Goal: Transaction & Acquisition: Book appointment/travel/reservation

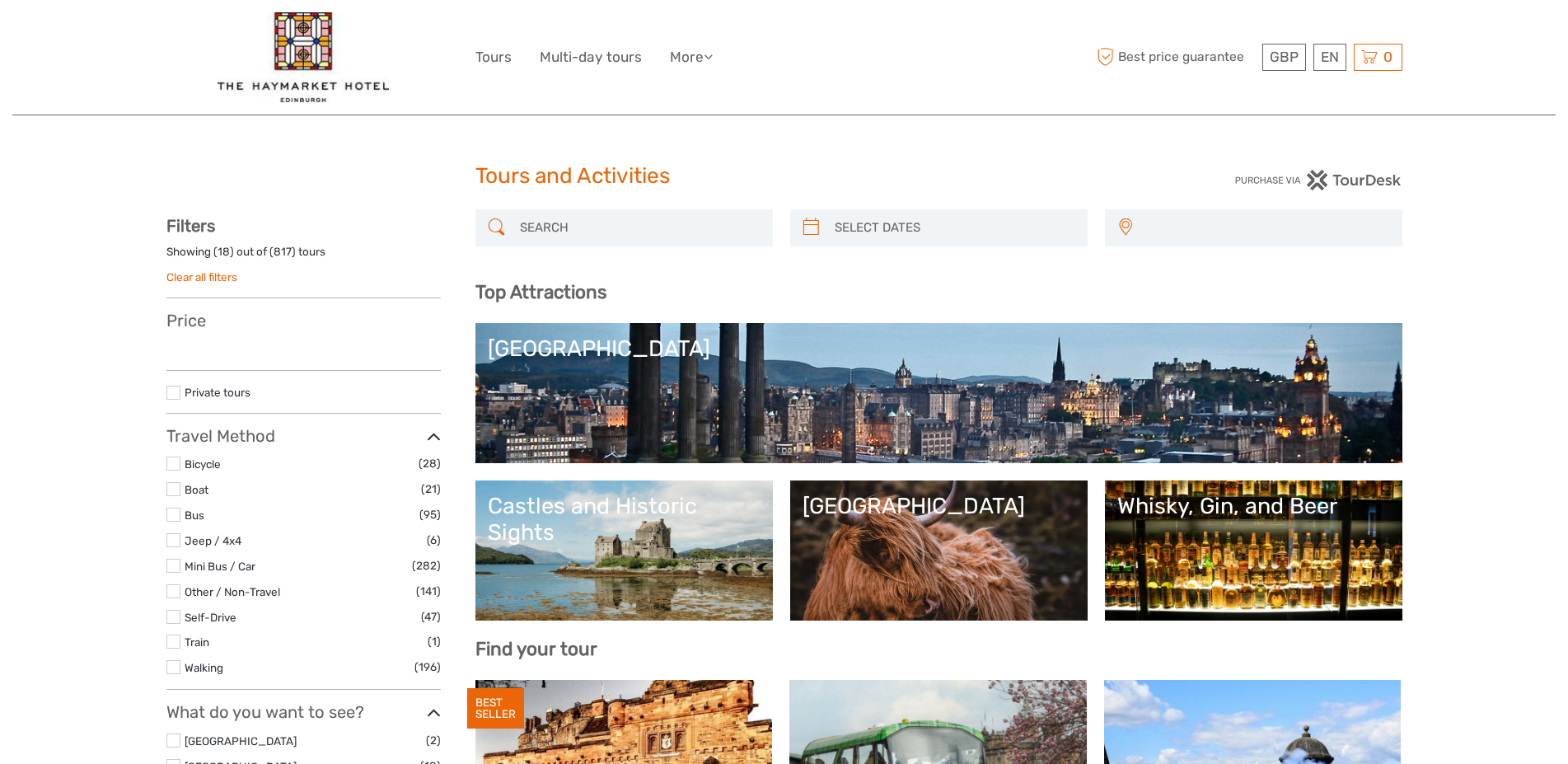
select select
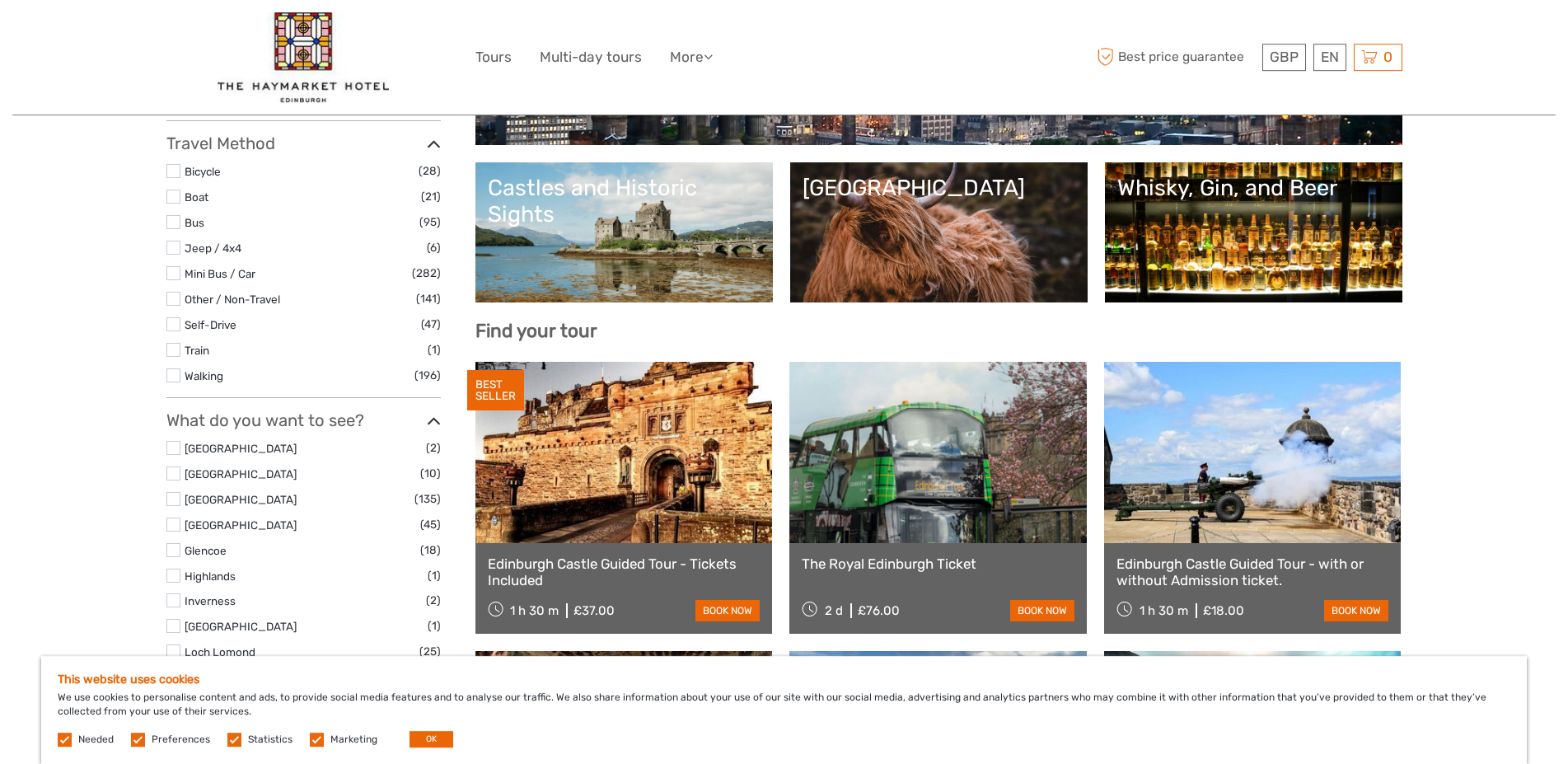
scroll to position [316, 0]
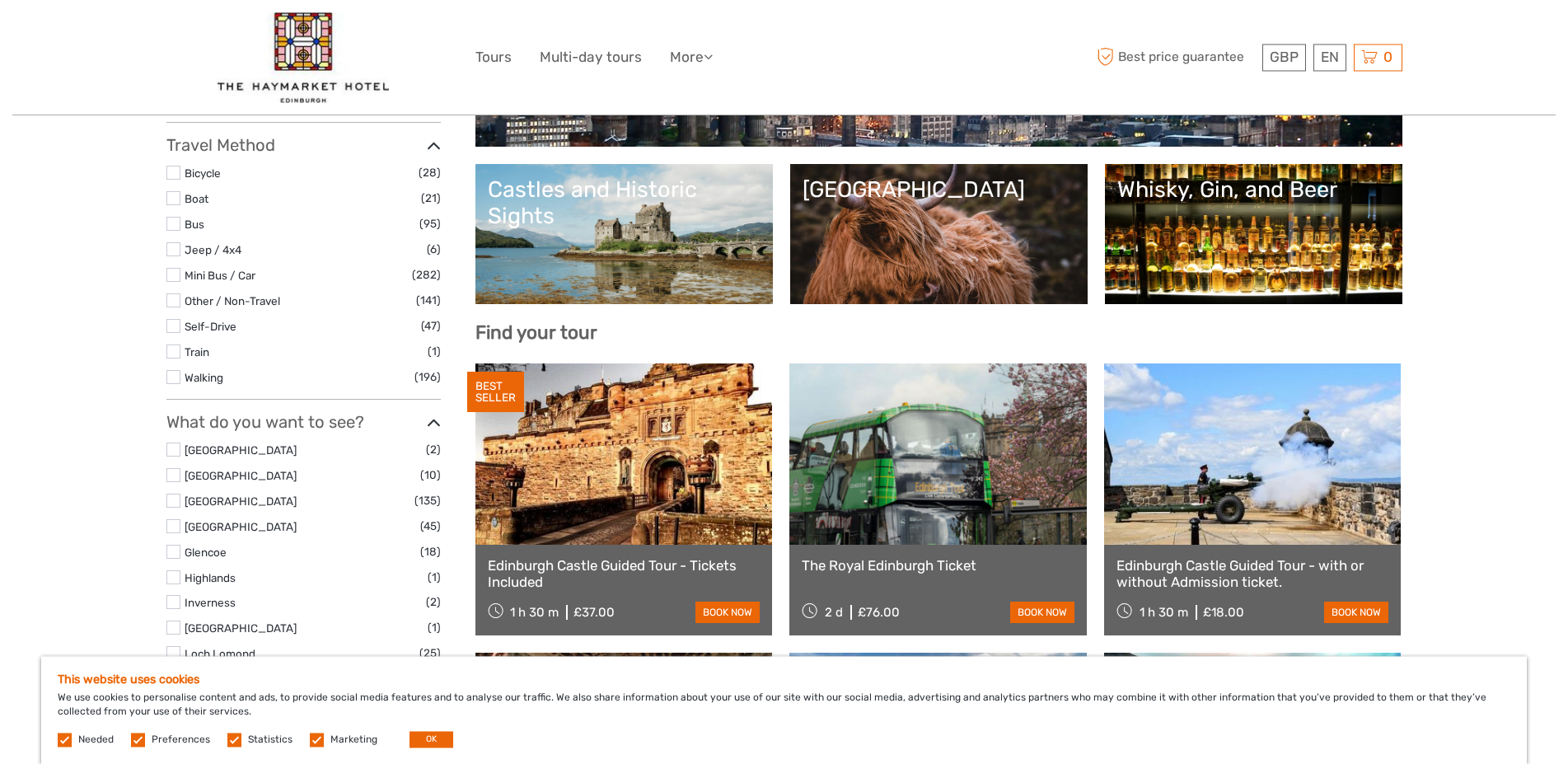
click at [610, 249] on link "Castles and Historic Sights" at bounding box center [623, 234] width 273 height 115
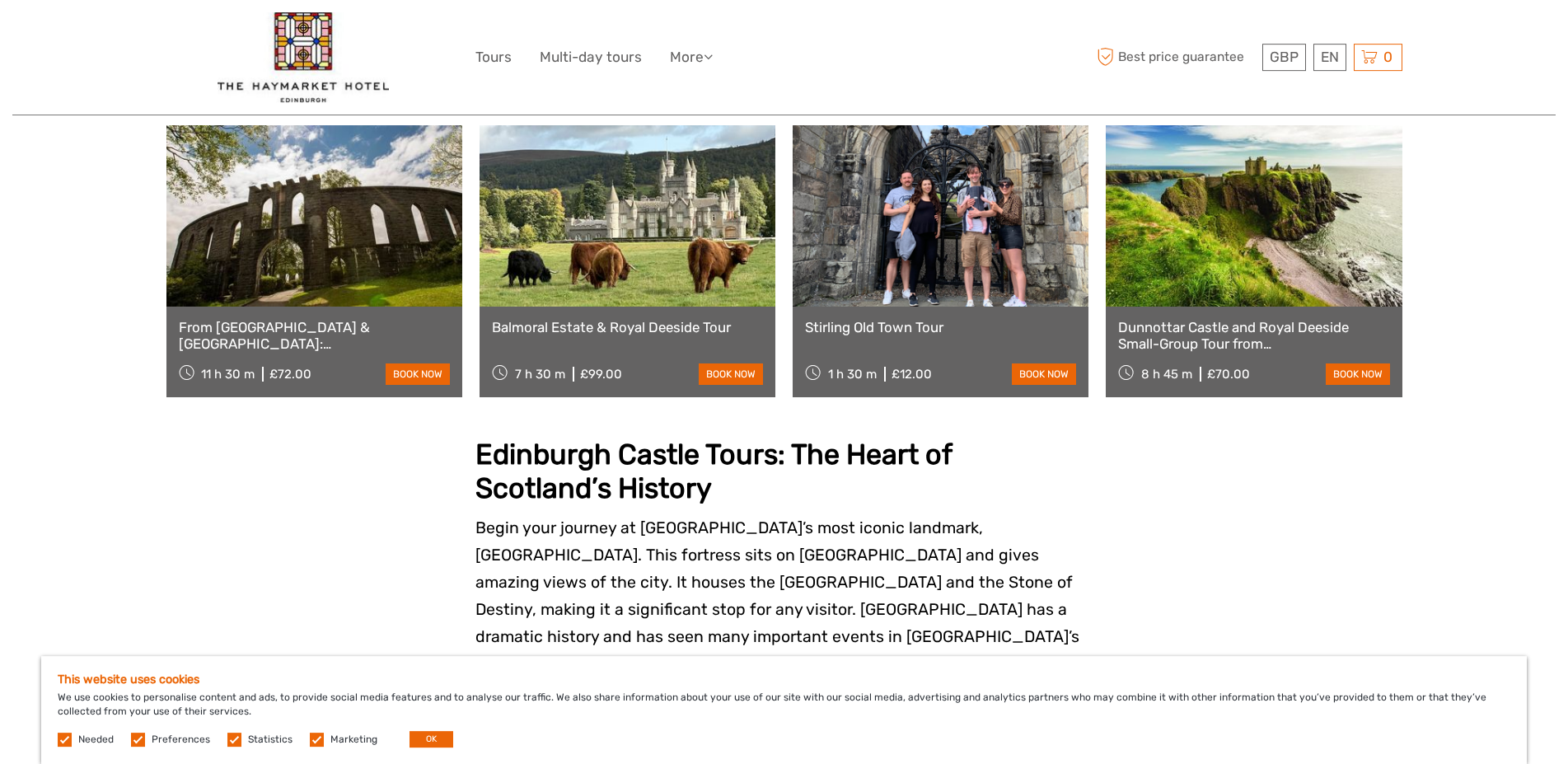
scroll to position [1422, 0]
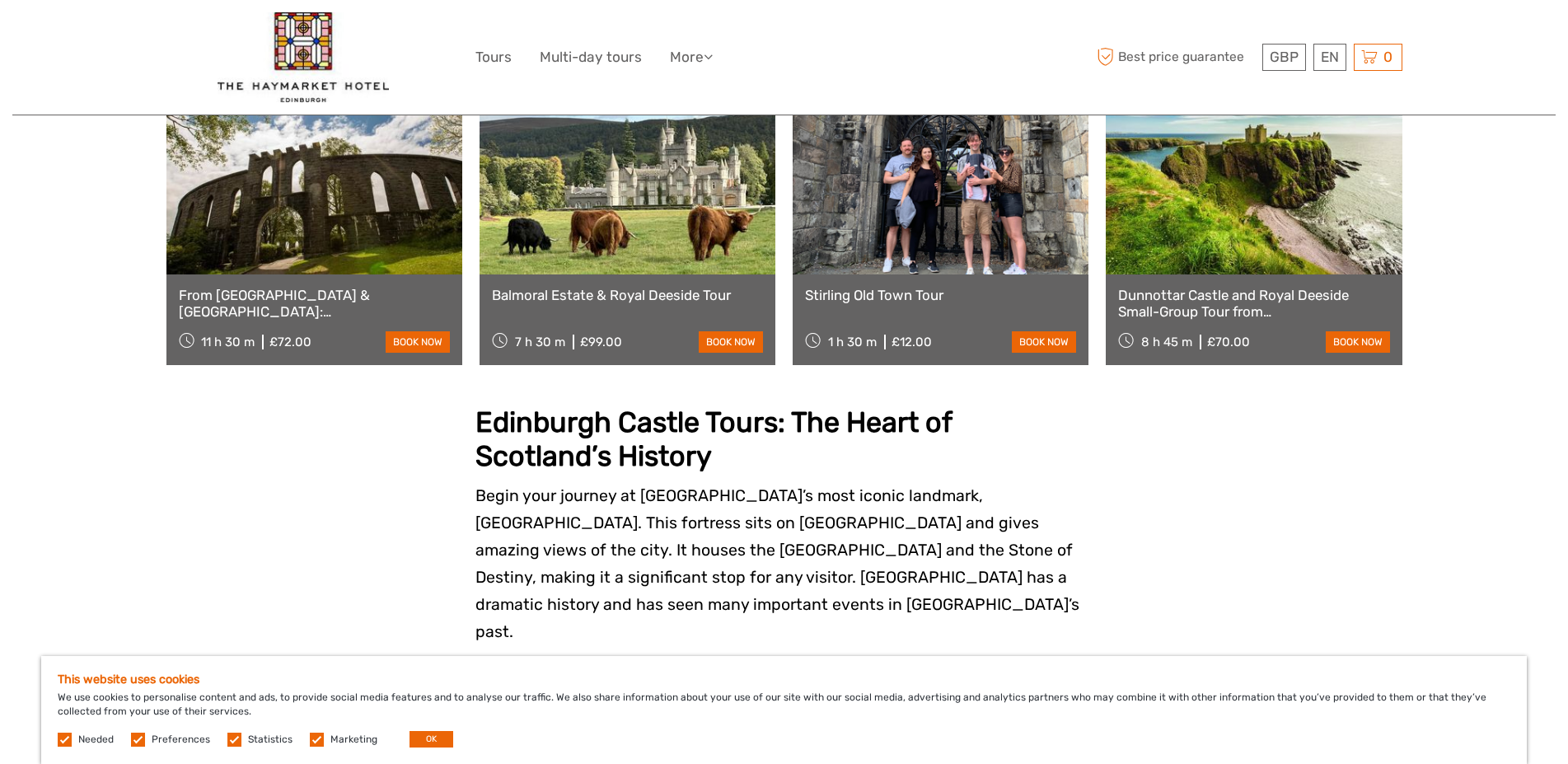
click at [855, 275] on link at bounding box center [940, 184] width 296 height 181
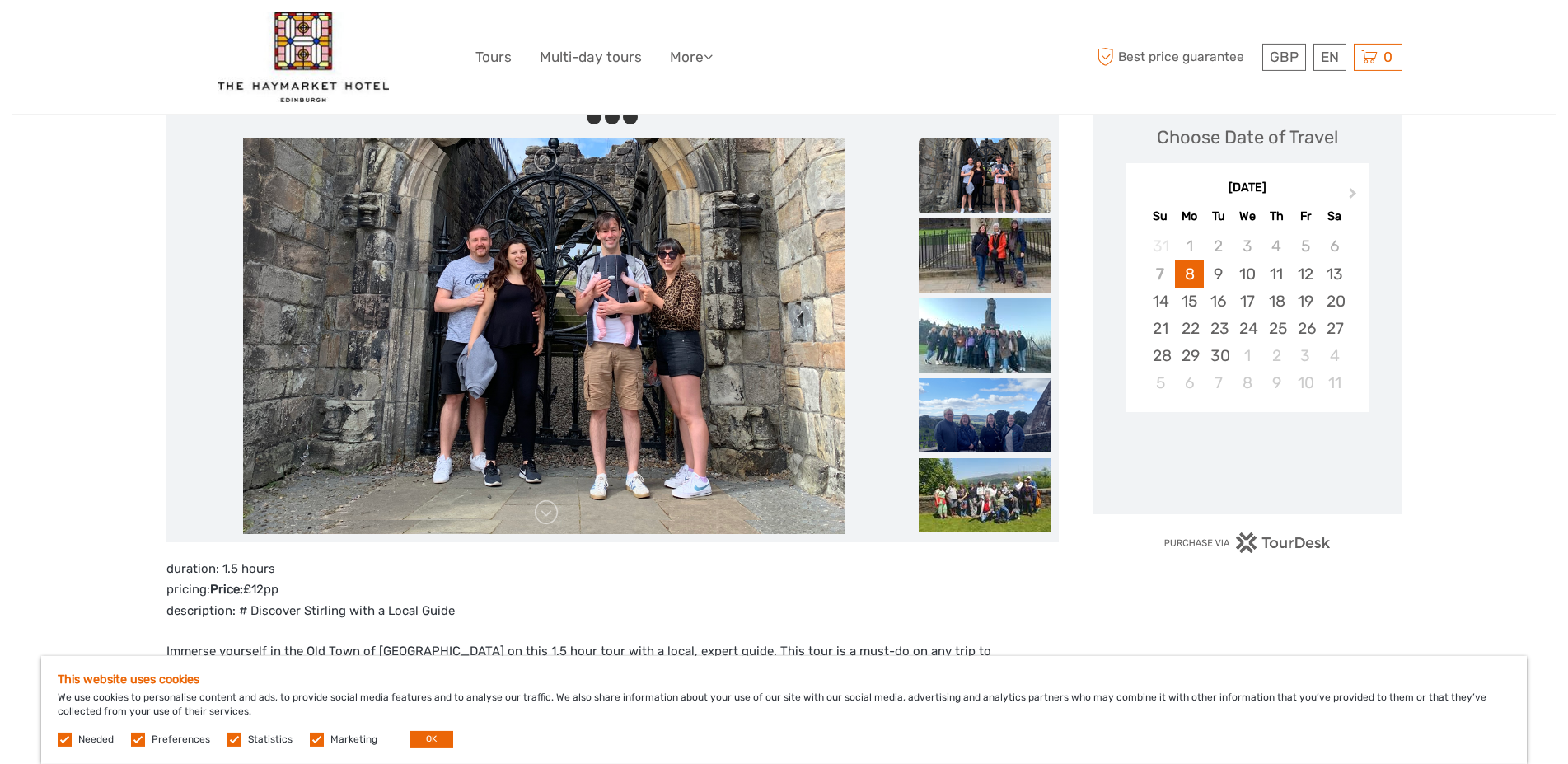
scroll to position [177, 0]
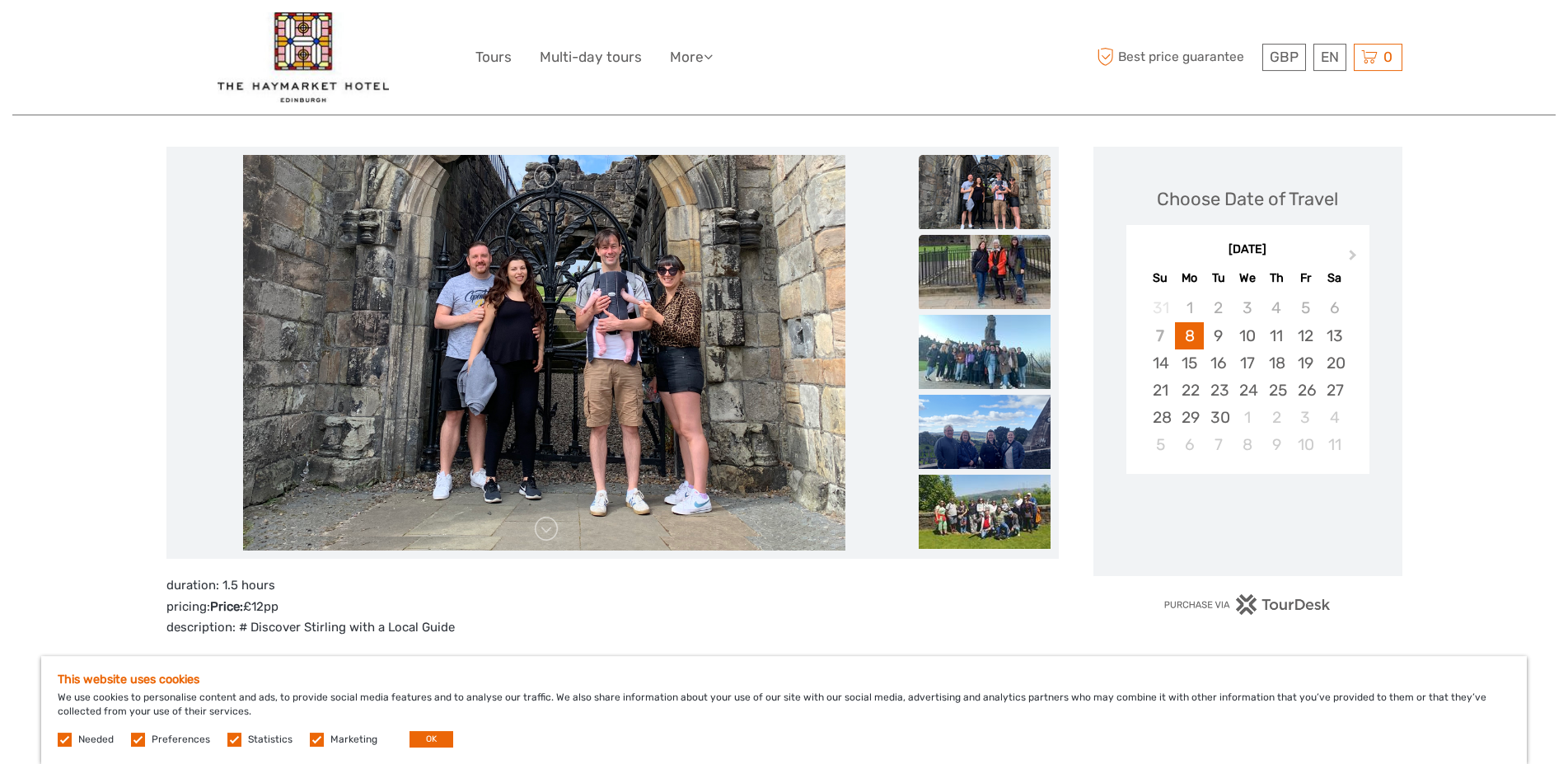
click at [1021, 270] on img at bounding box center [984, 272] width 132 height 74
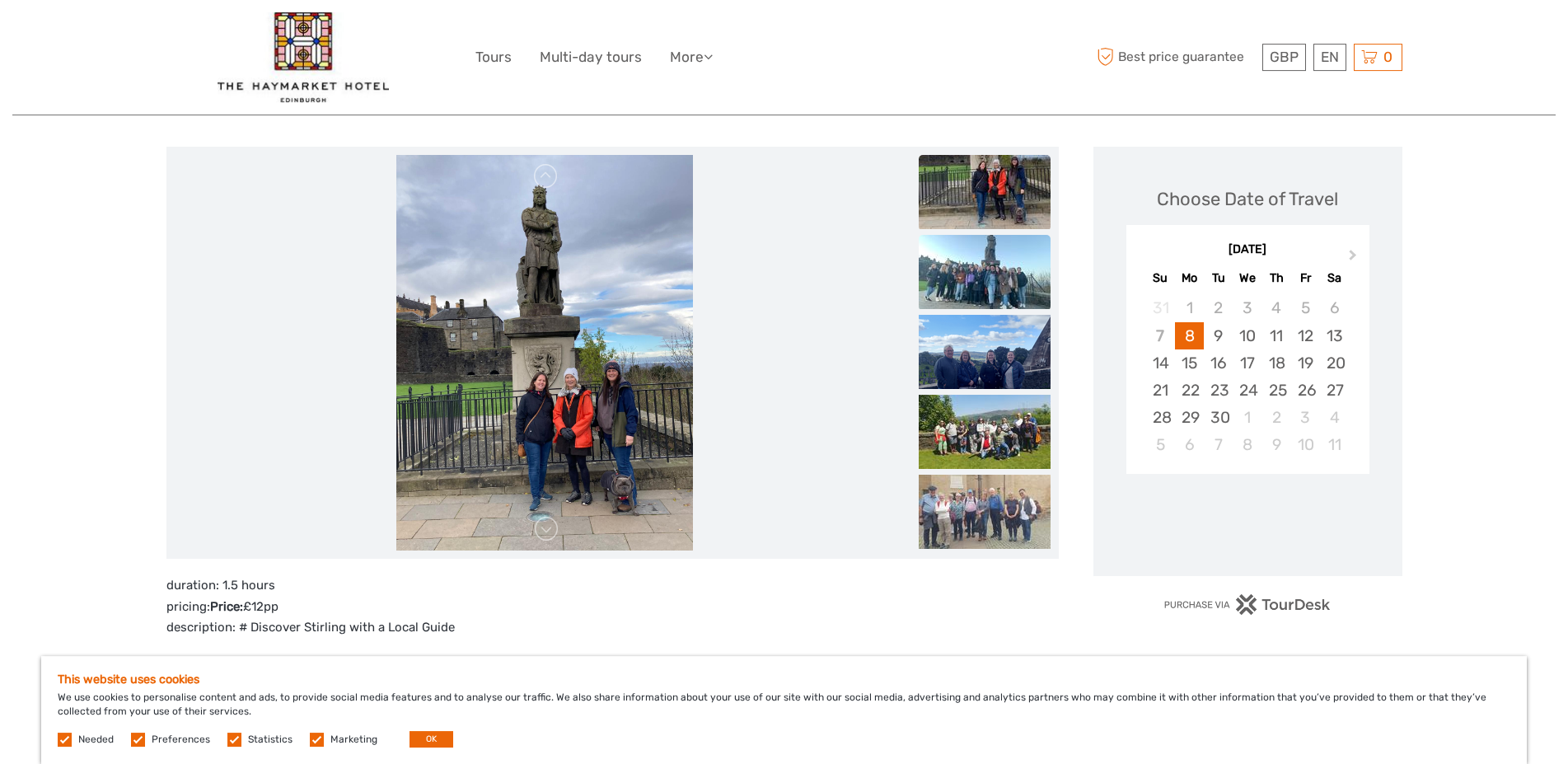
scroll to position [0, 0]
click at [1011, 282] on img at bounding box center [984, 272] width 132 height 74
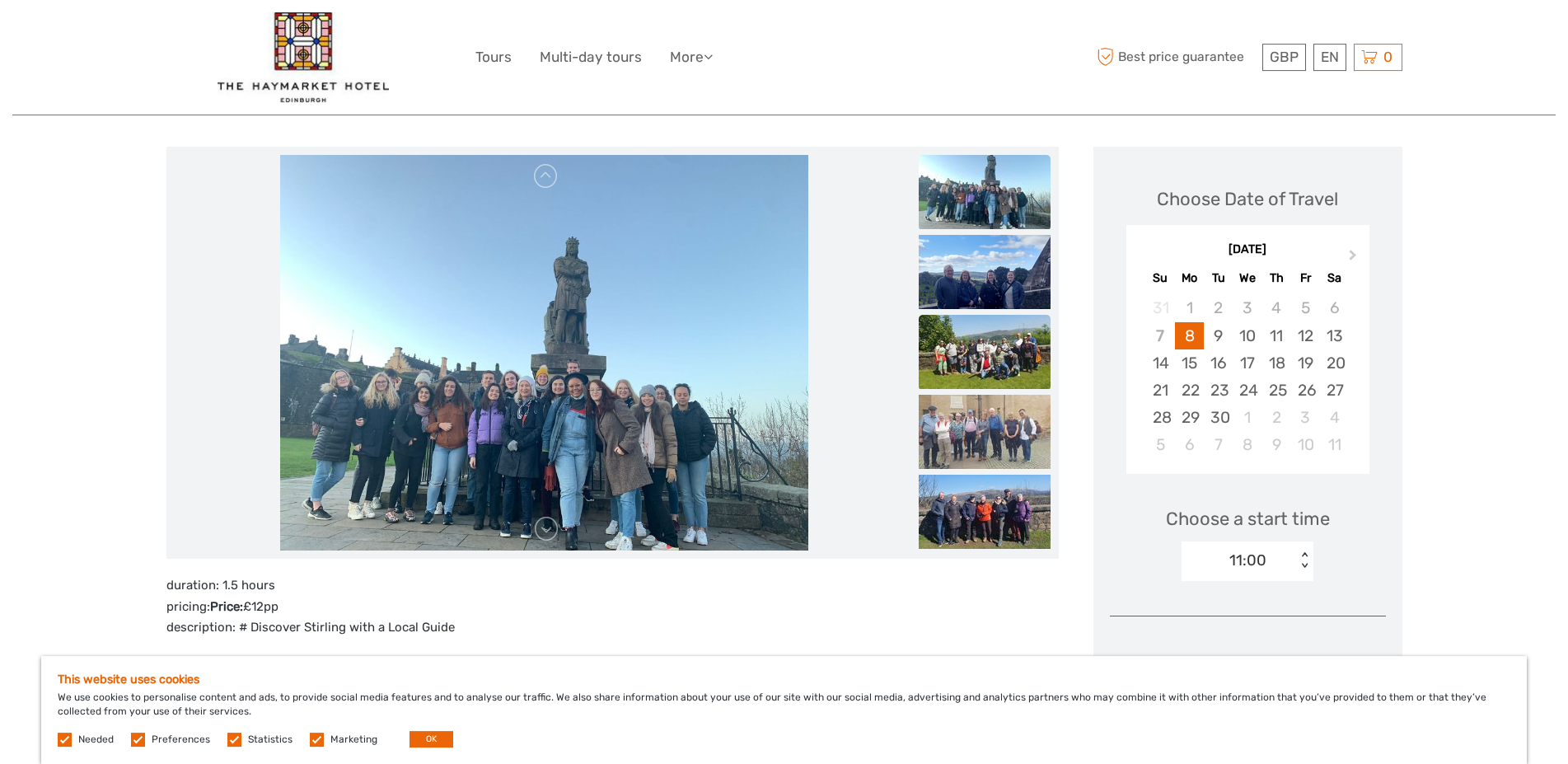
click at [997, 338] on img at bounding box center [984, 352] width 132 height 74
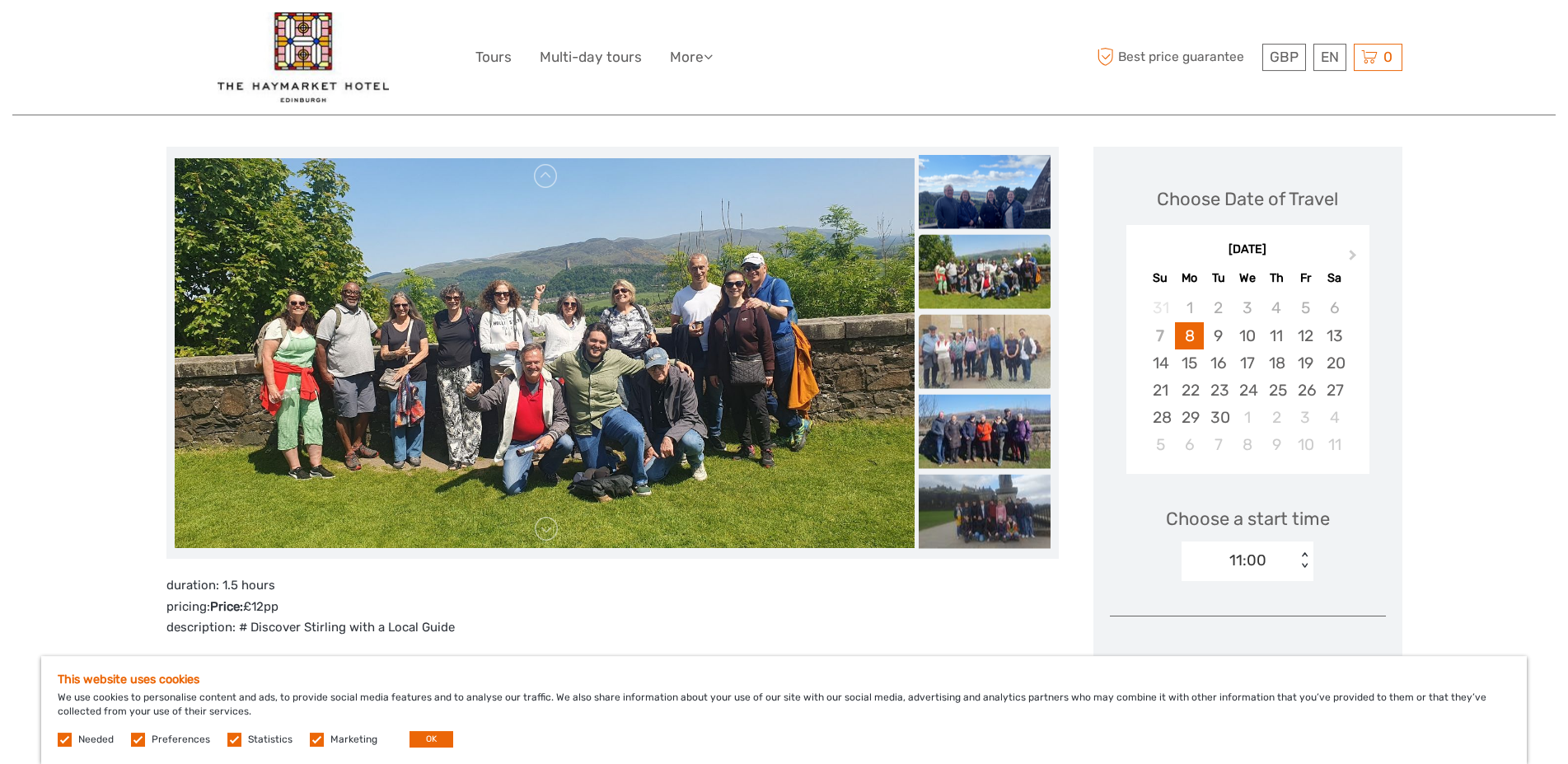
click at [996, 350] on img at bounding box center [984, 352] width 132 height 74
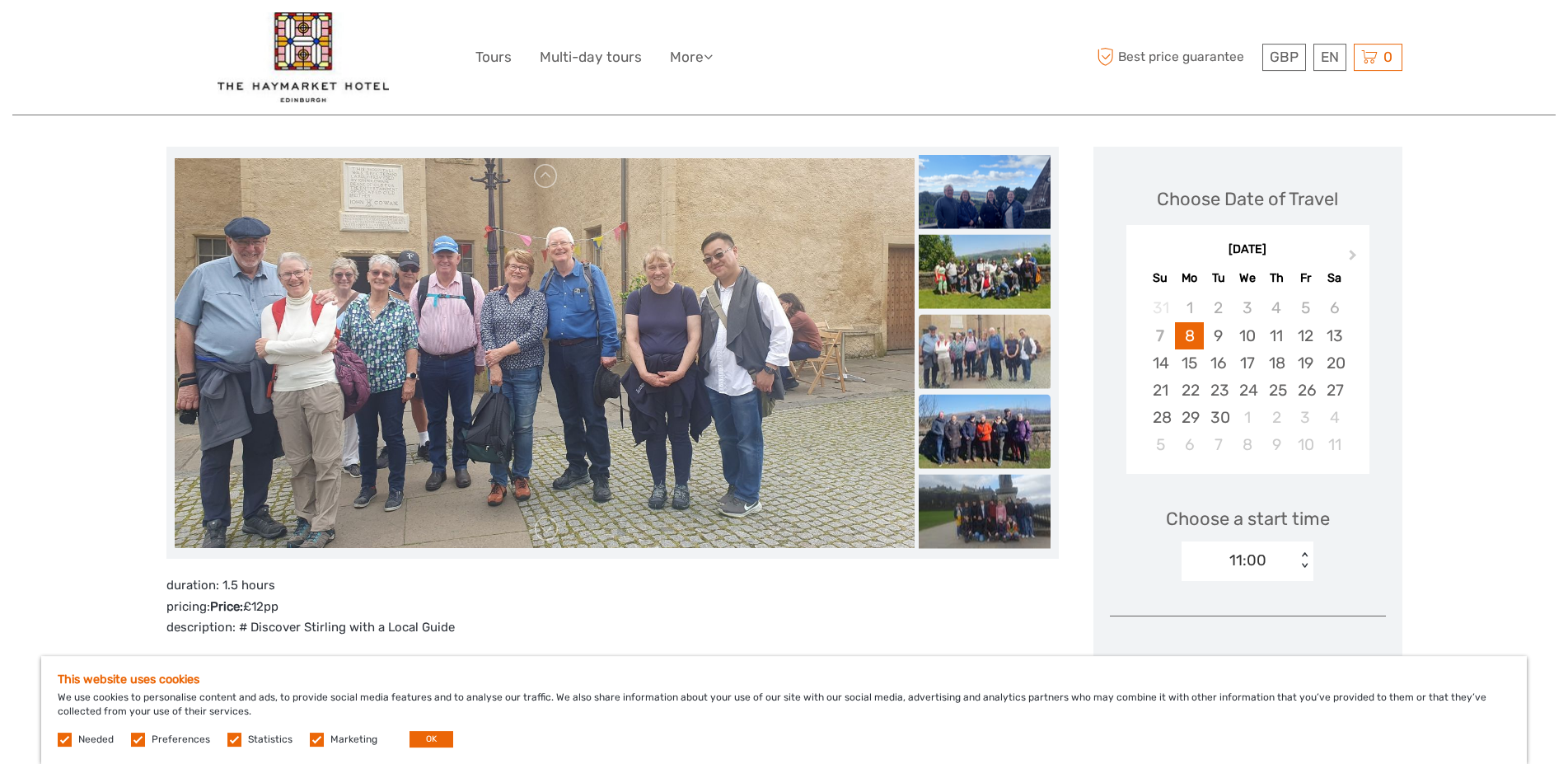
click at [982, 424] on img at bounding box center [984, 432] width 132 height 74
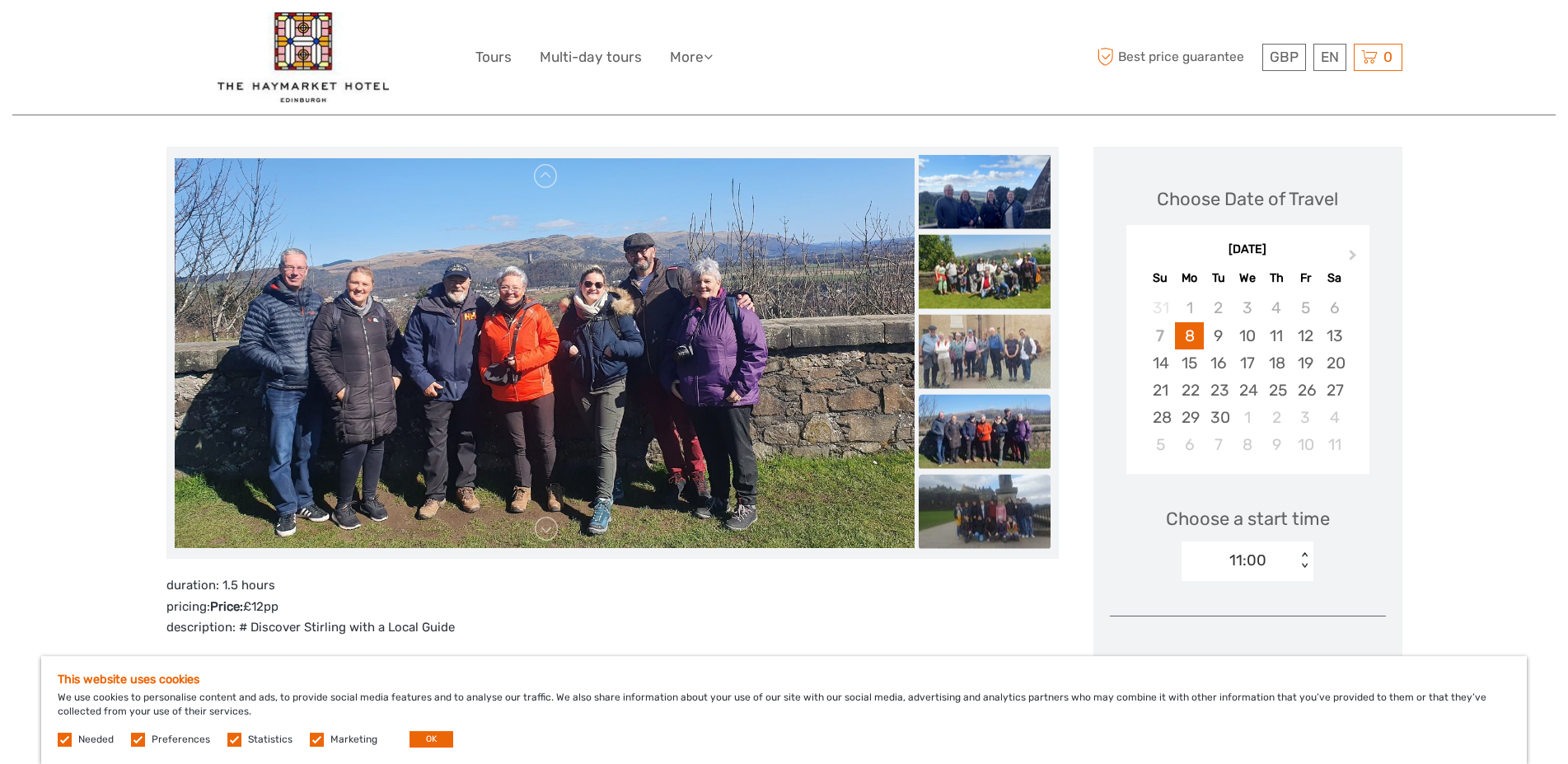
click at [976, 486] on img at bounding box center [984, 512] width 132 height 74
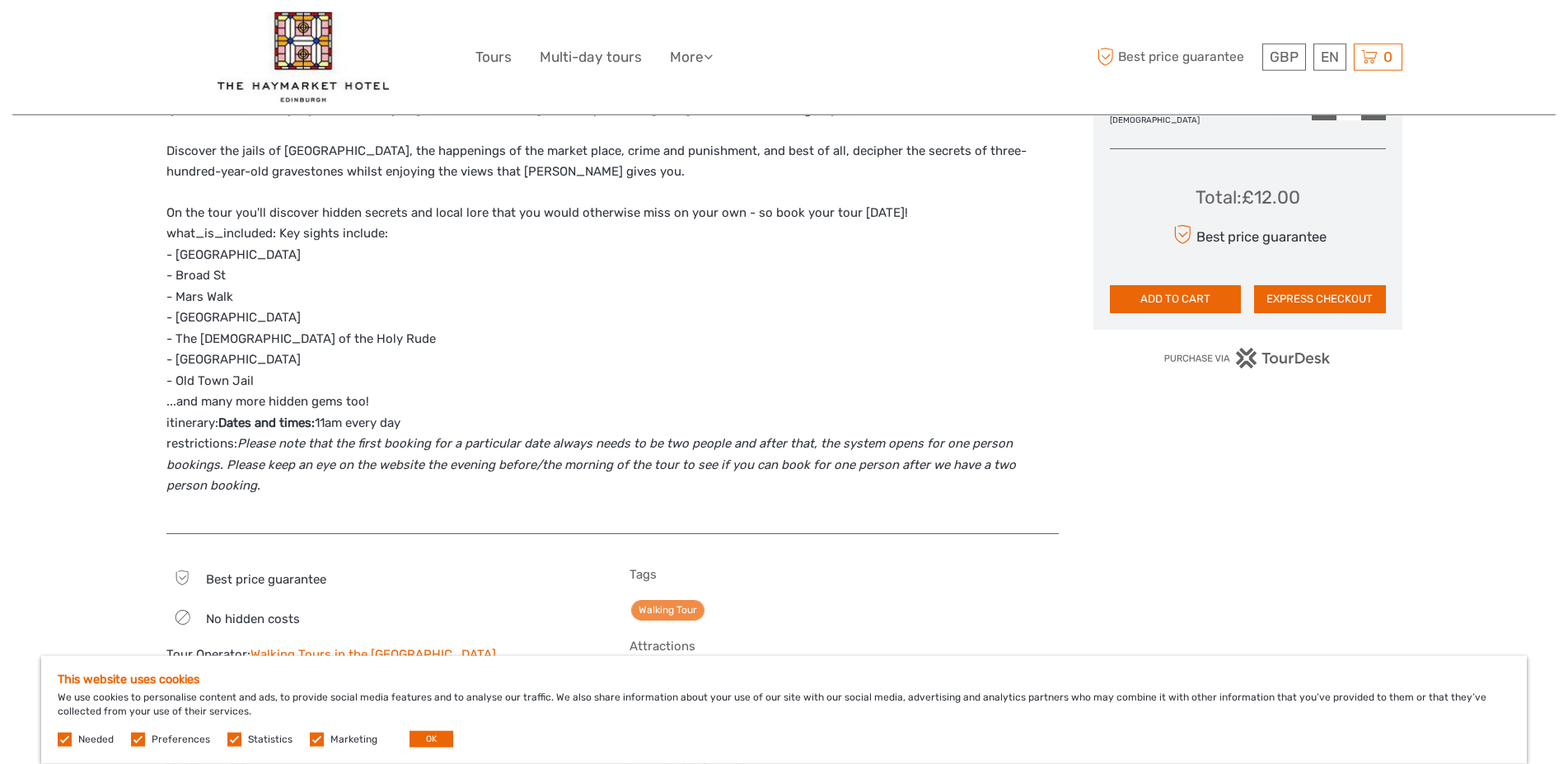
scroll to position [864, 0]
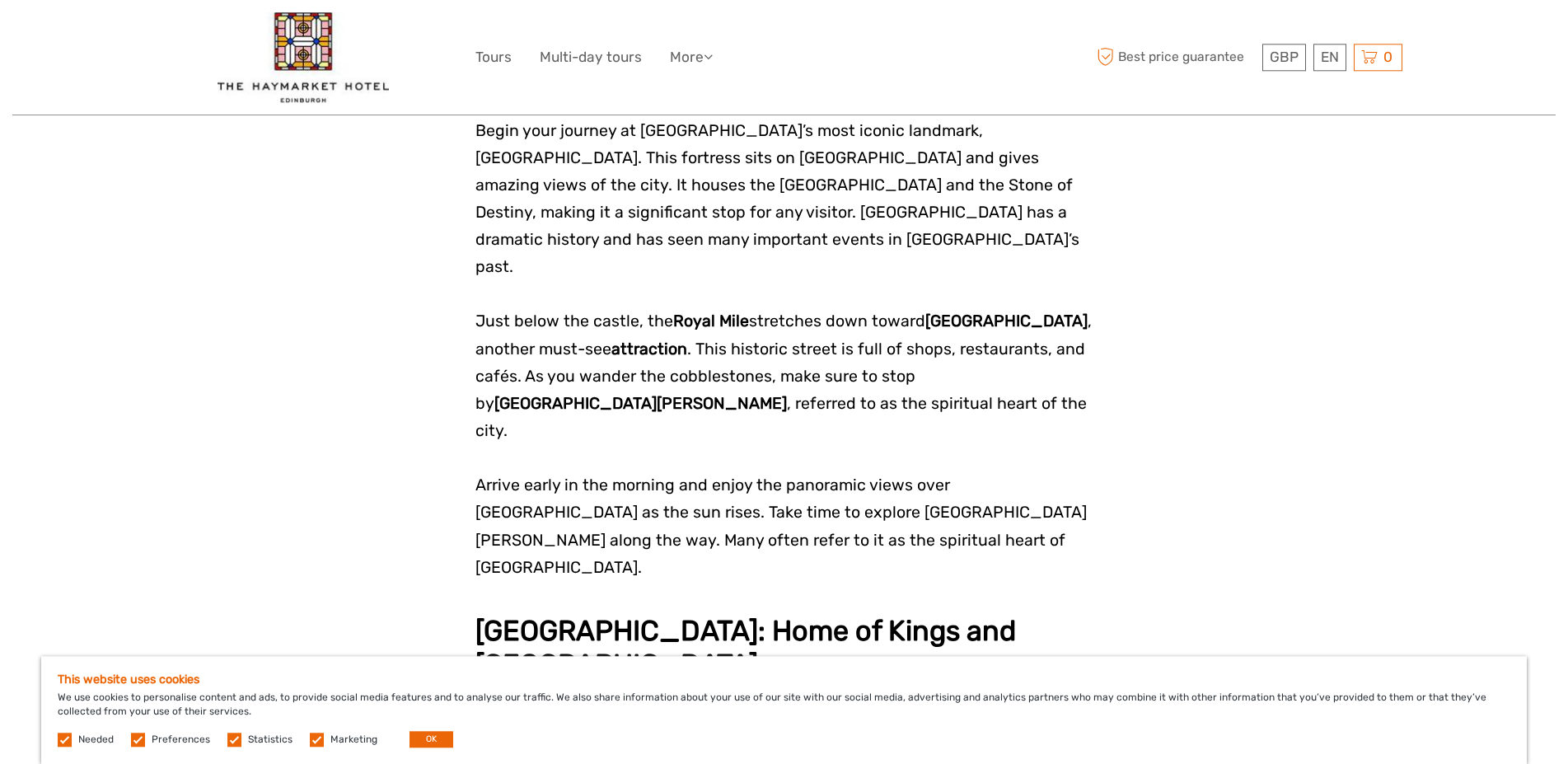
click at [139, 738] on label at bounding box center [138, 740] width 14 height 14
click at [0, 0] on input "checkbox" at bounding box center [0, 0] width 0 height 0
click at [228, 741] on label at bounding box center [235, 740] width 14 height 14
click at [0, 0] on input "checkbox" at bounding box center [0, 0] width 0 height 0
click at [310, 746] on label at bounding box center [317, 740] width 14 height 14
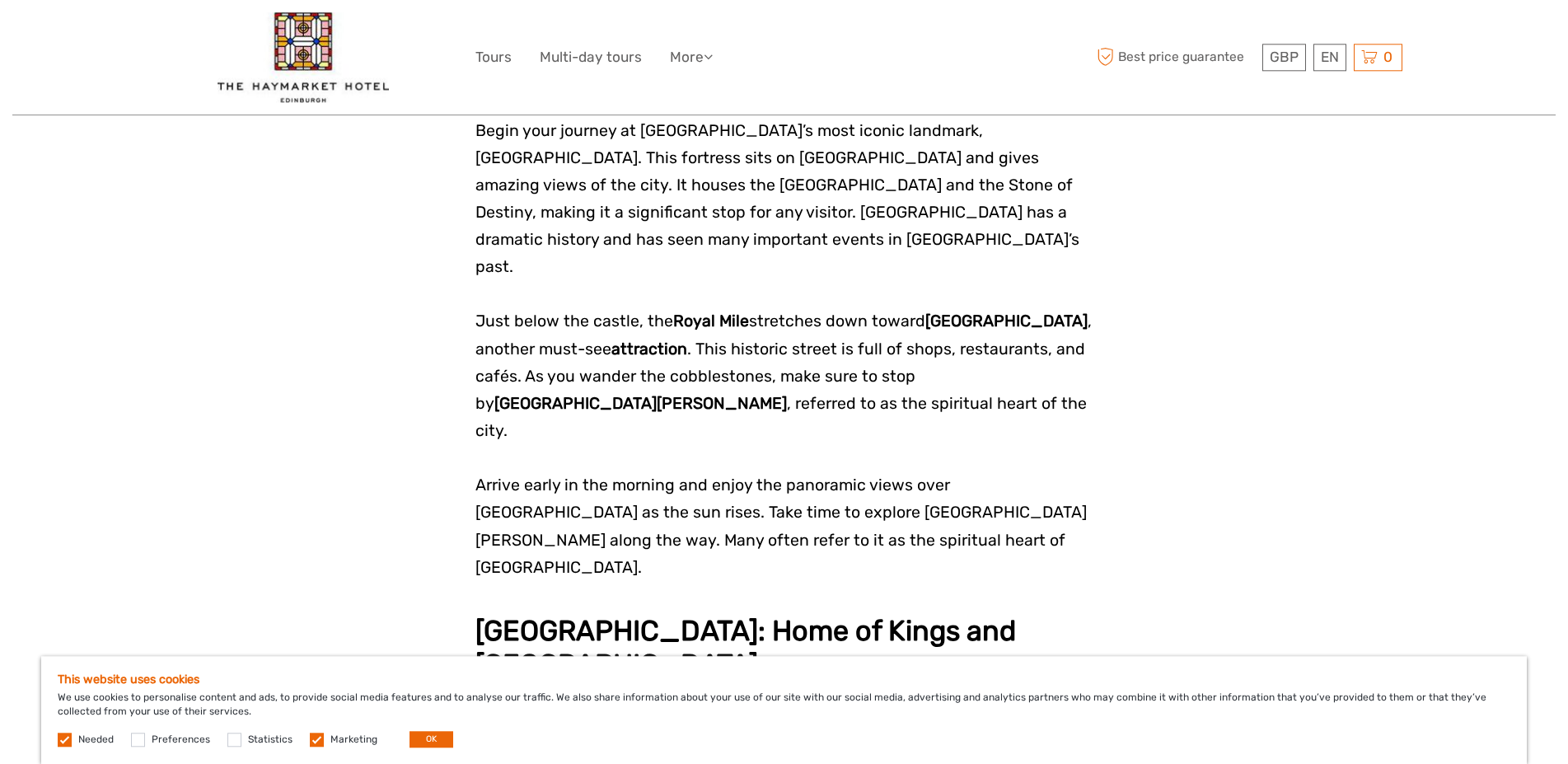
click at [0, 0] on input "checkbox" at bounding box center [0, 0] width 0 height 0
click at [418, 745] on button "OK" at bounding box center [431, 739] width 43 height 16
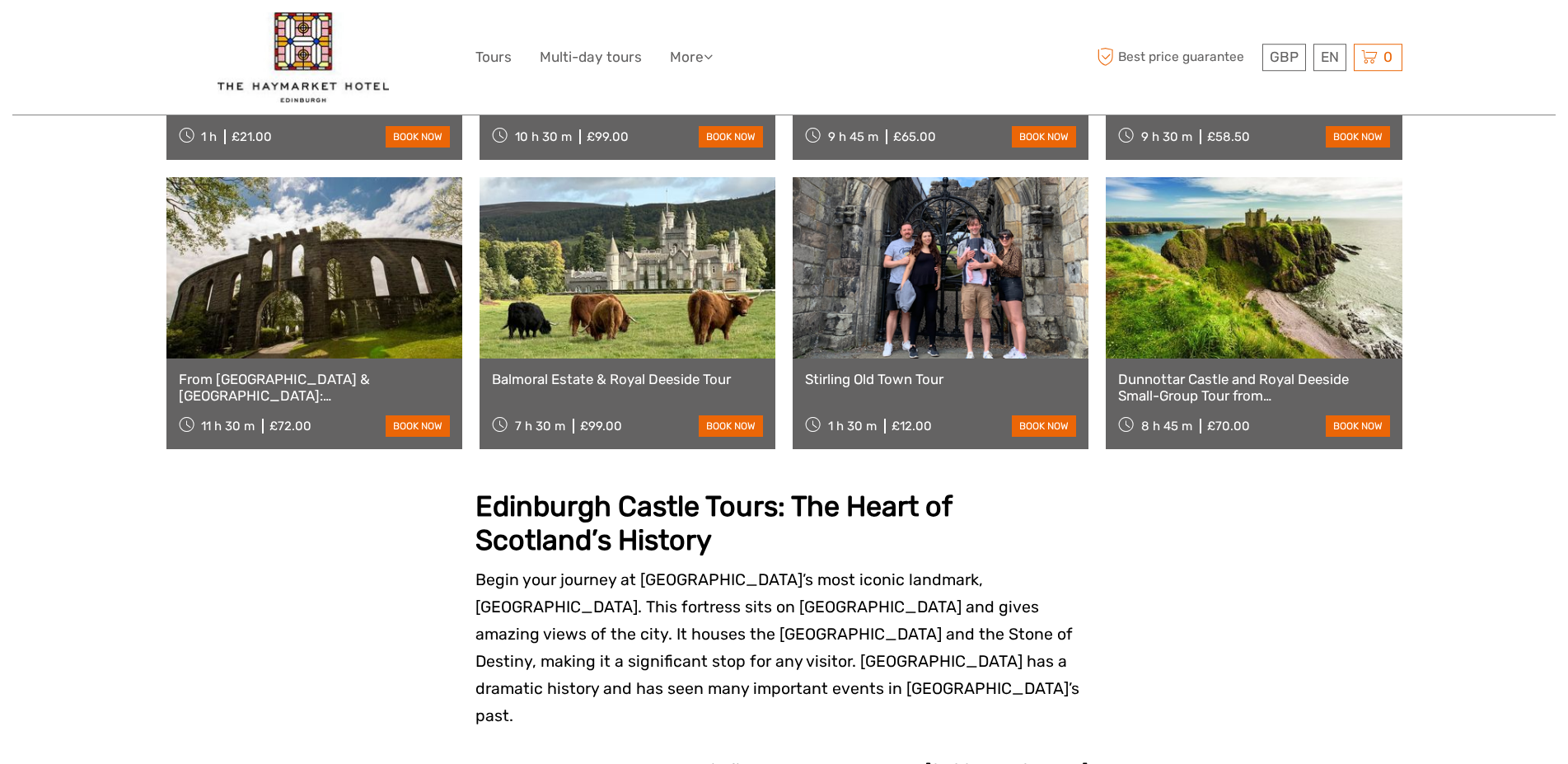
scroll to position [1339, 0]
click at [1248, 355] on link at bounding box center [1254, 267] width 296 height 181
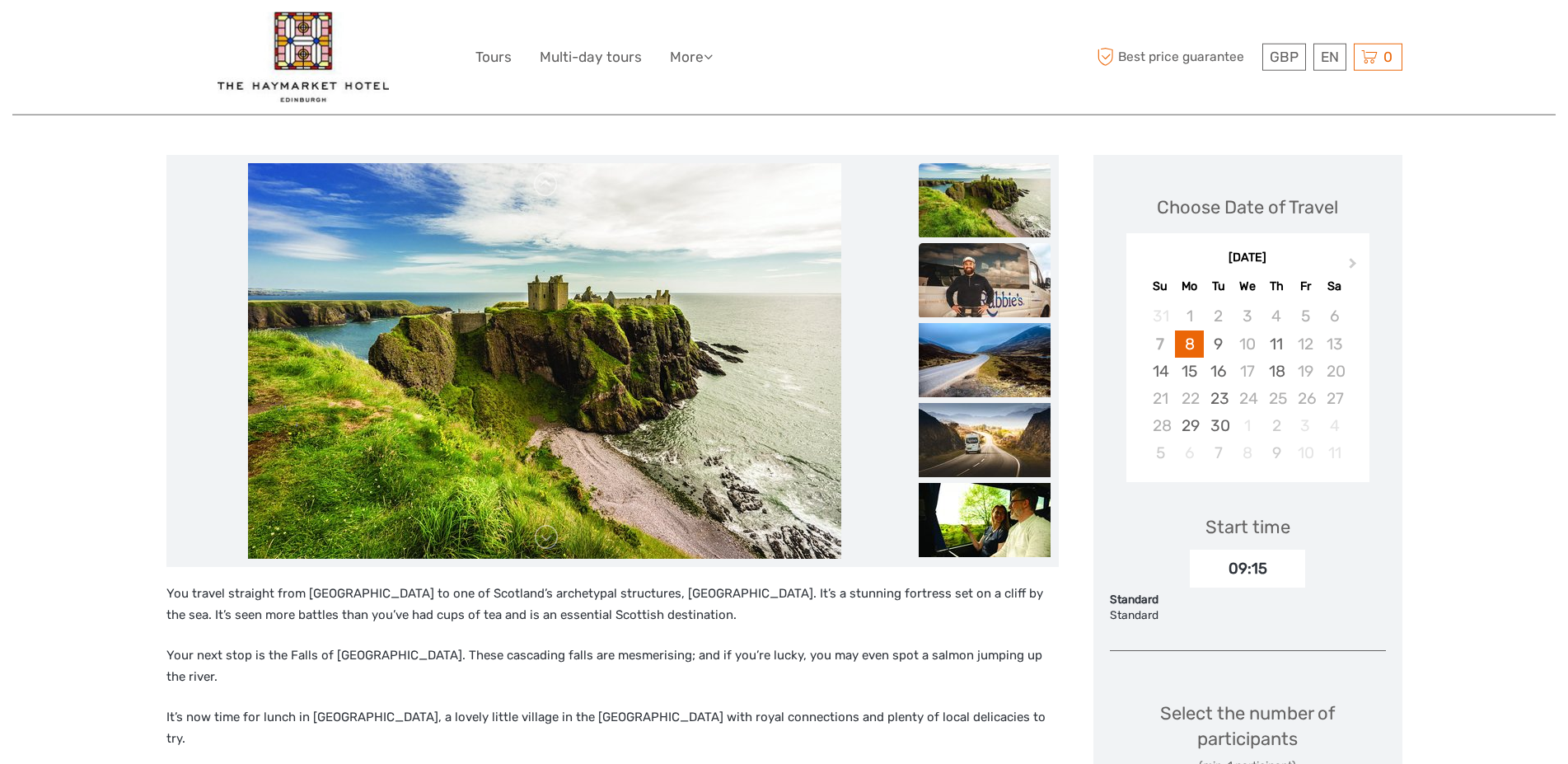
click at [978, 272] on img at bounding box center [984, 281] width 132 height 74
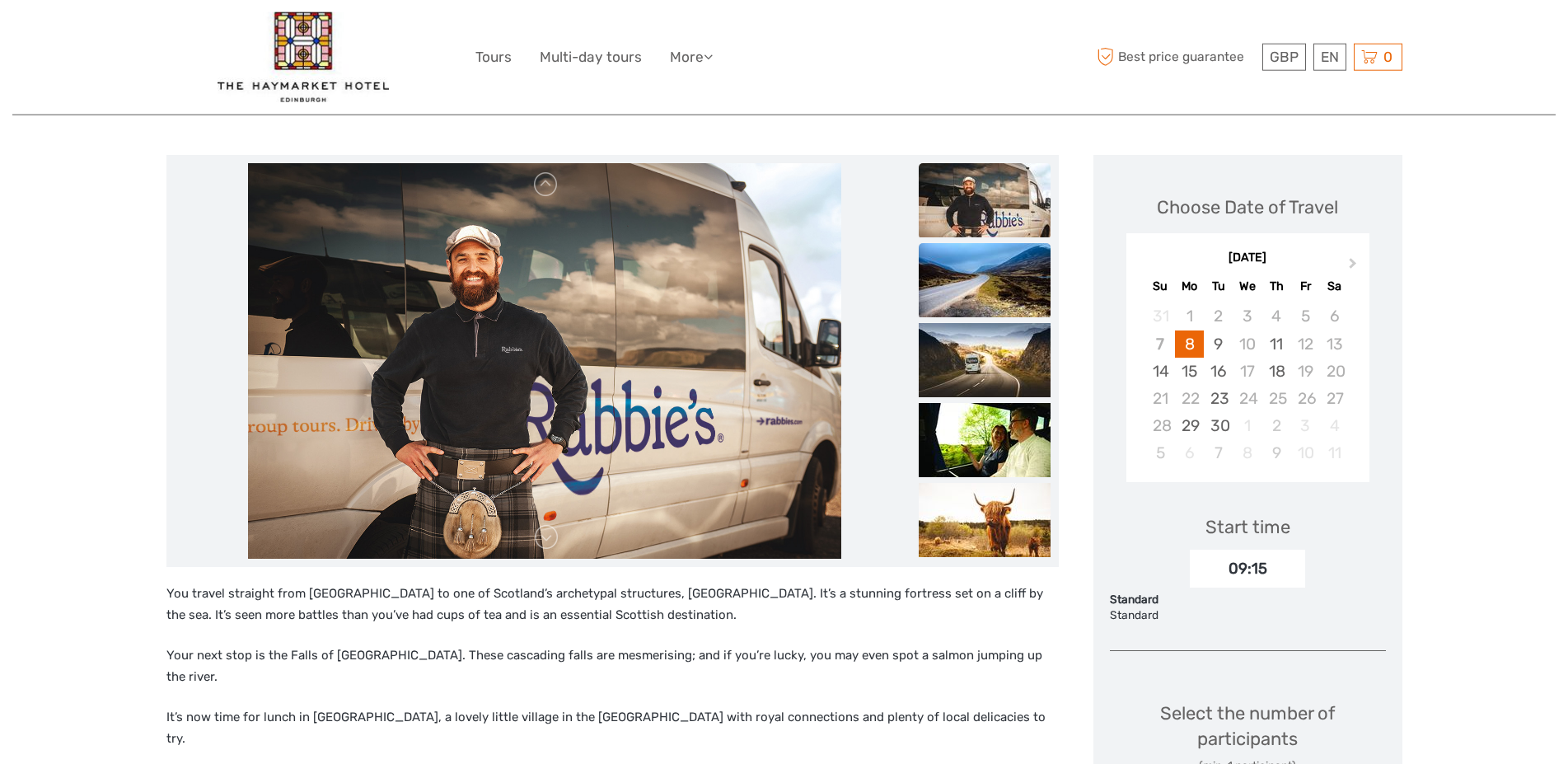
click at [976, 292] on img at bounding box center [984, 281] width 132 height 74
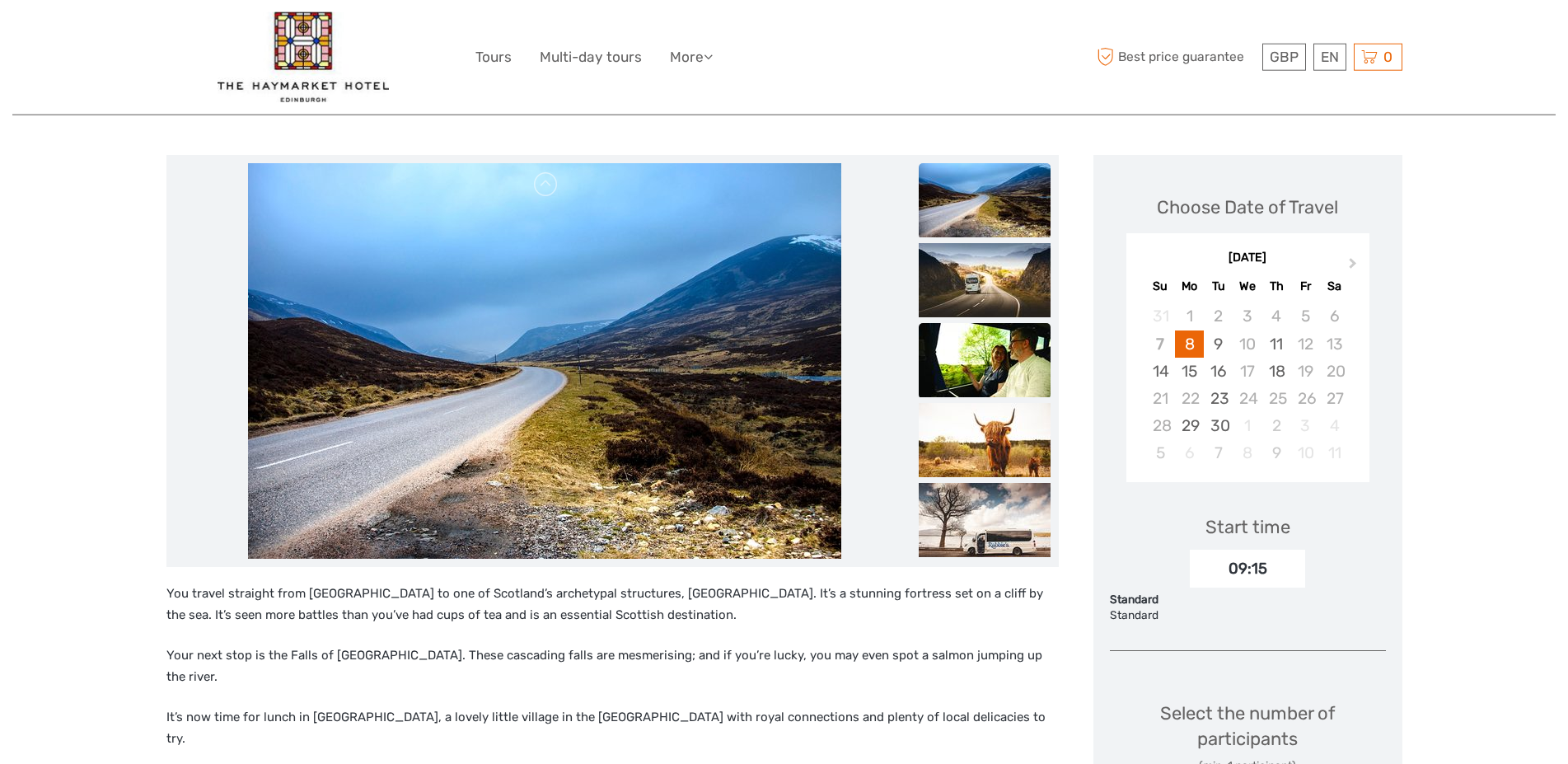
click at [972, 348] on img at bounding box center [984, 360] width 132 height 74
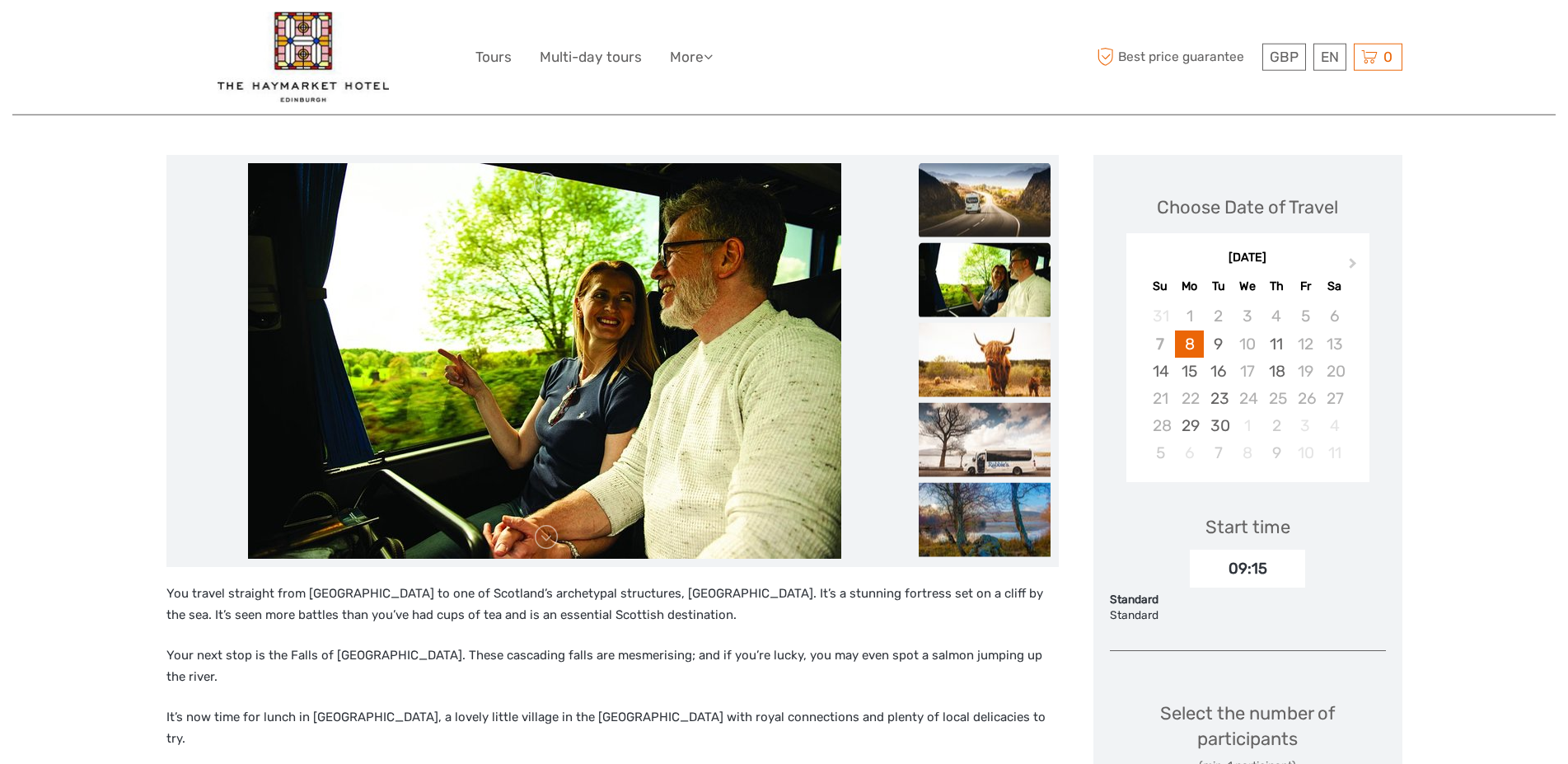
click at [982, 212] on img at bounding box center [984, 200] width 132 height 74
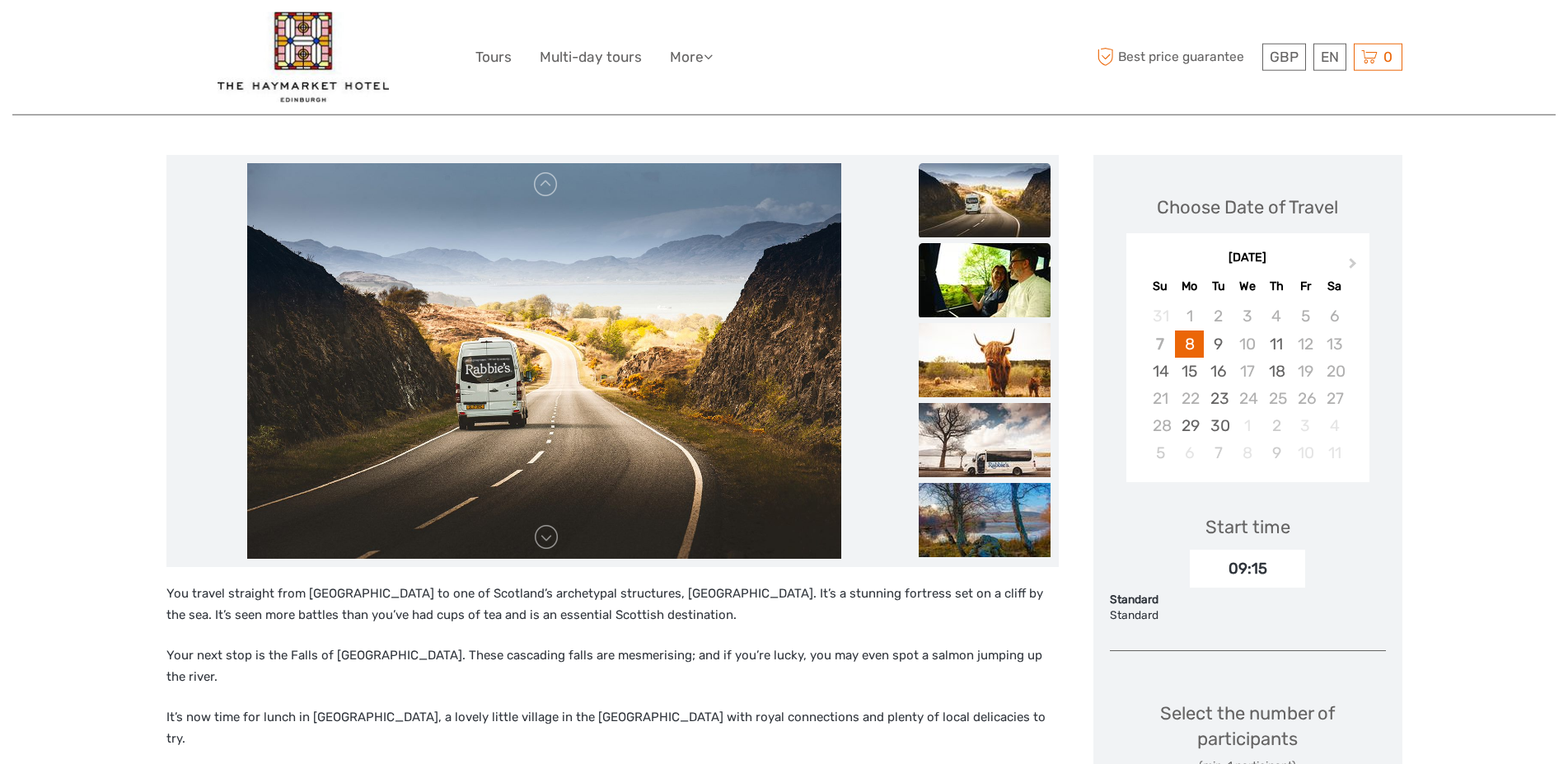
click at [980, 269] on img at bounding box center [984, 281] width 132 height 74
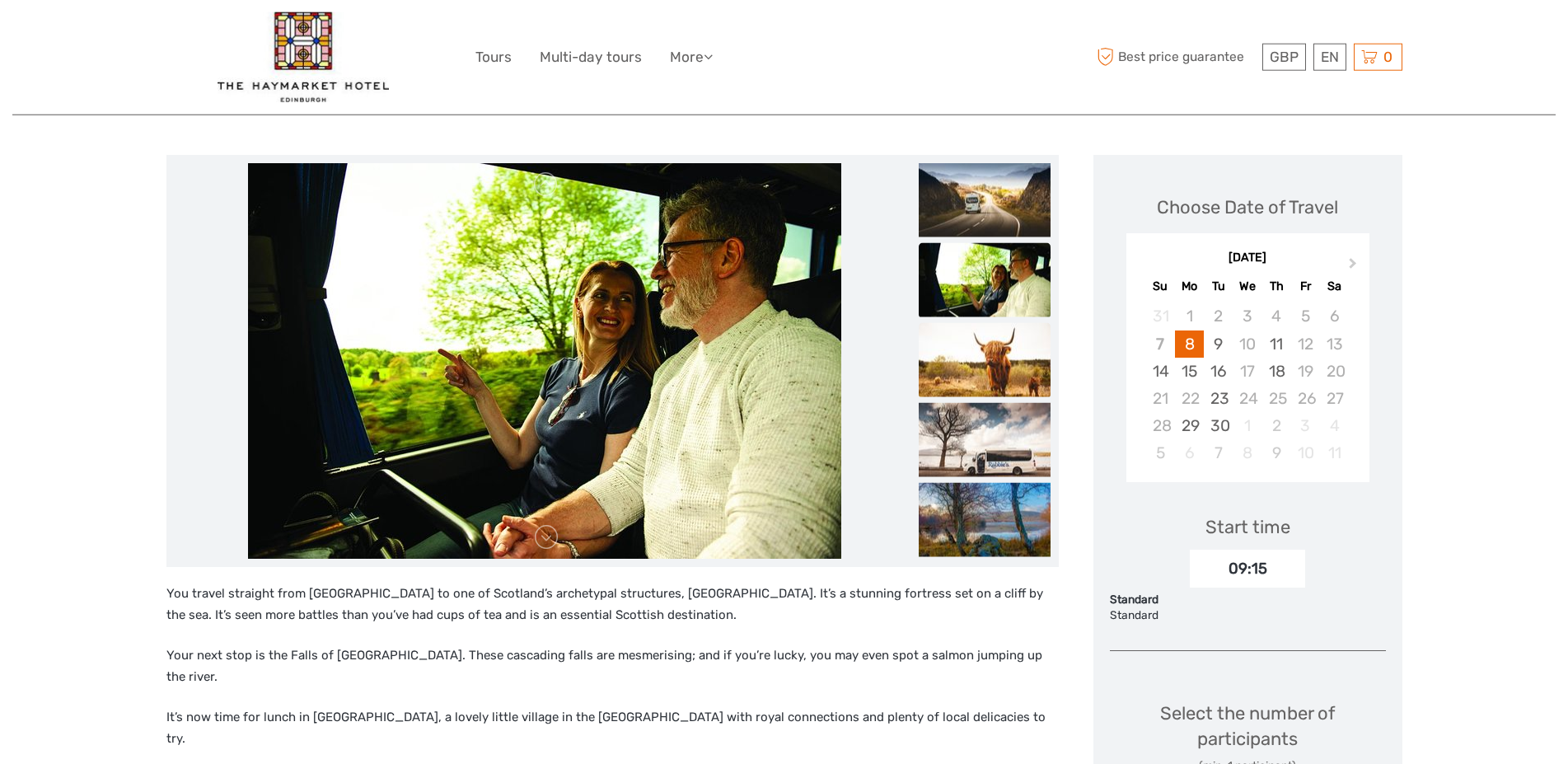
click at [970, 348] on img at bounding box center [984, 360] width 132 height 74
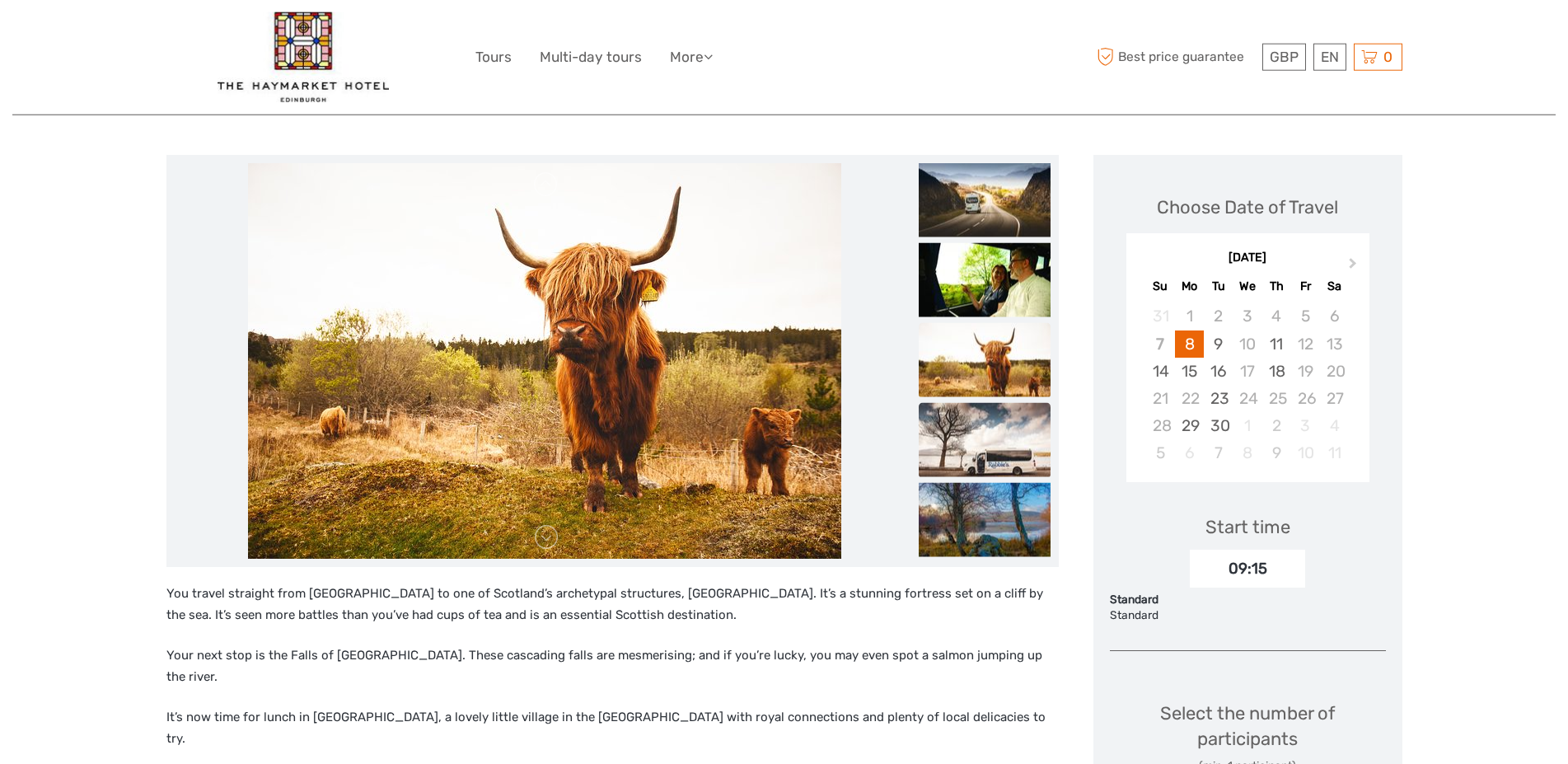
click at [975, 424] on img at bounding box center [984, 440] width 132 height 74
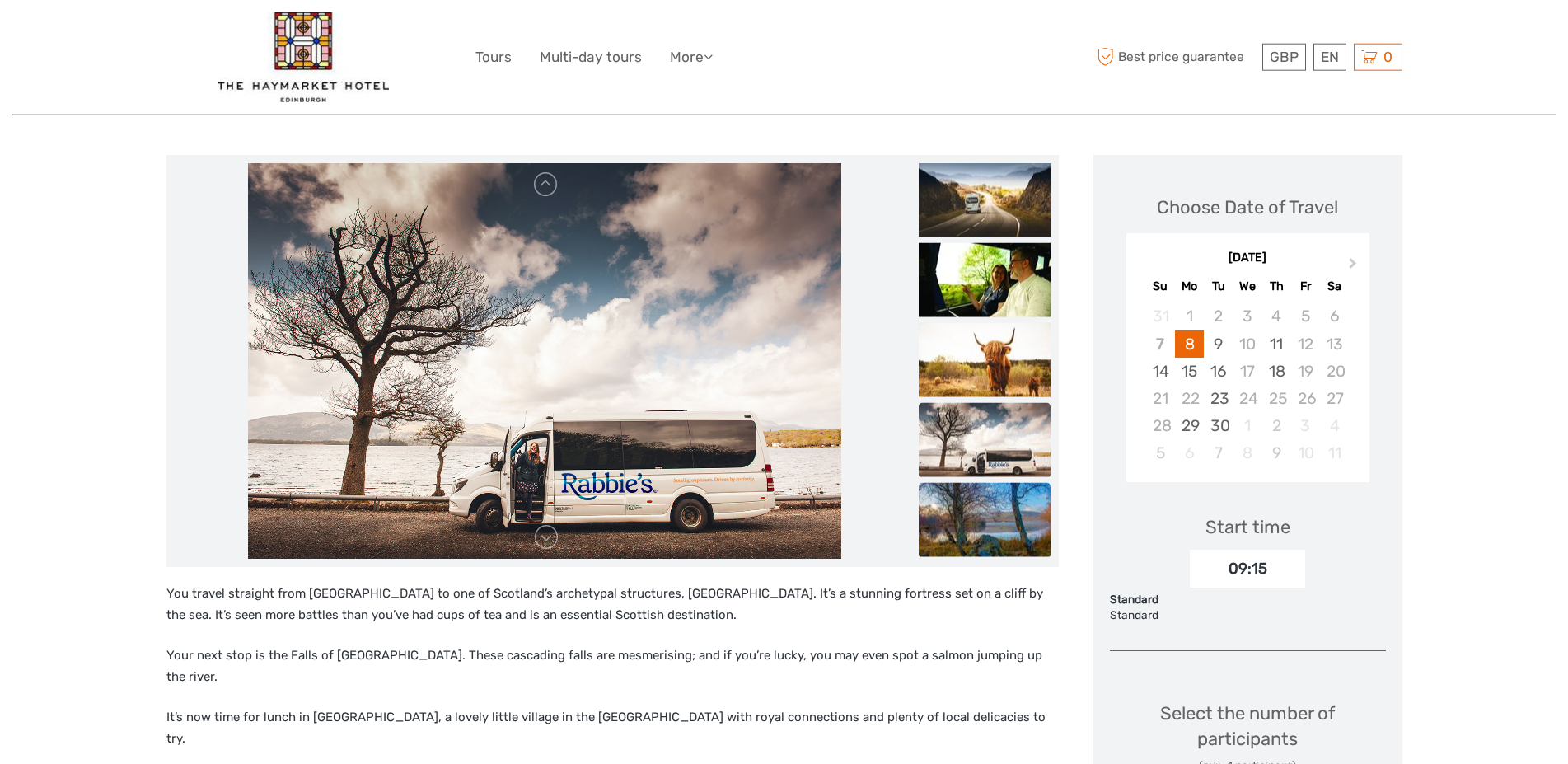
click at [977, 494] on img at bounding box center [984, 521] width 132 height 74
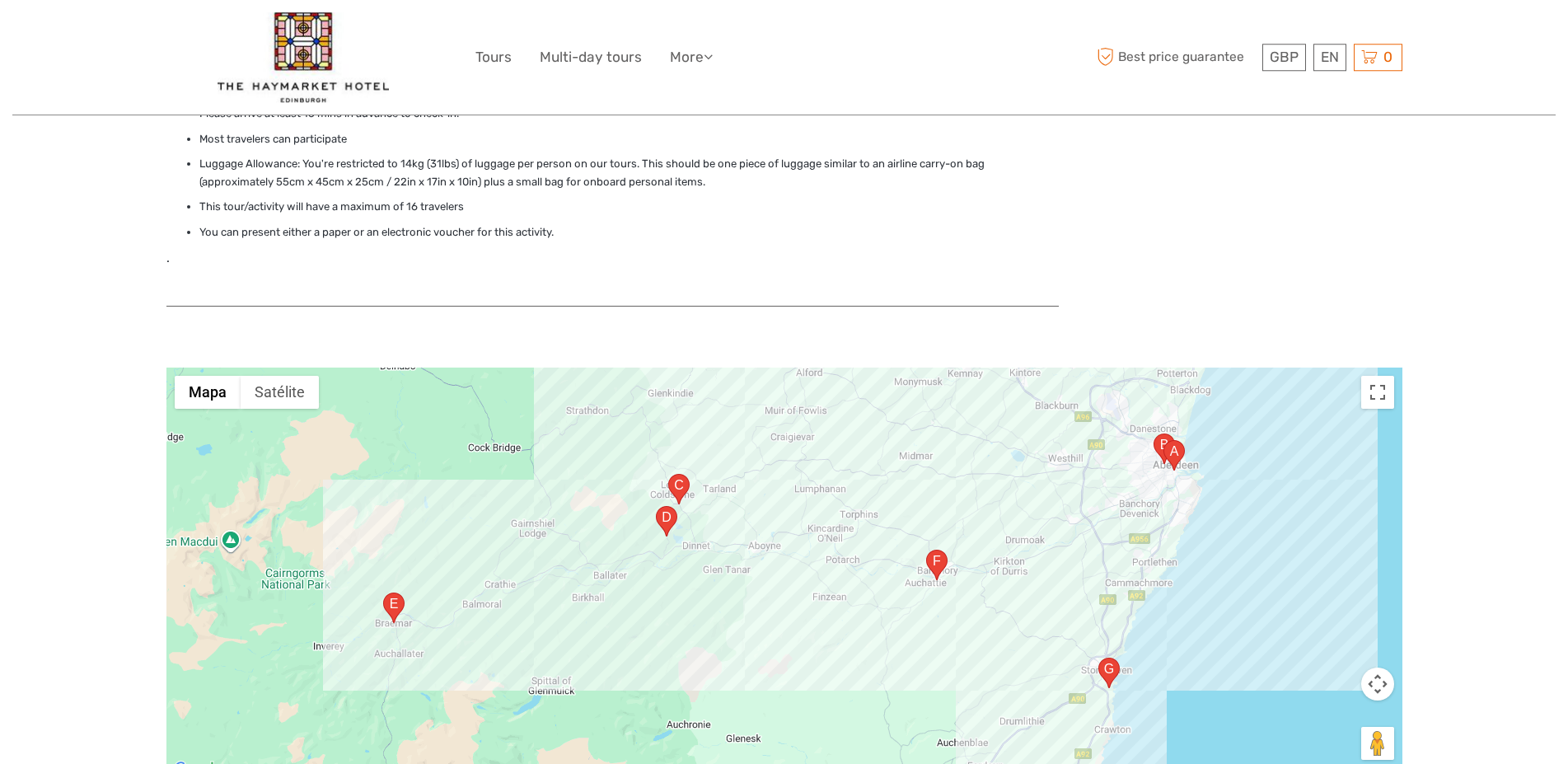
scroll to position [1922, 0]
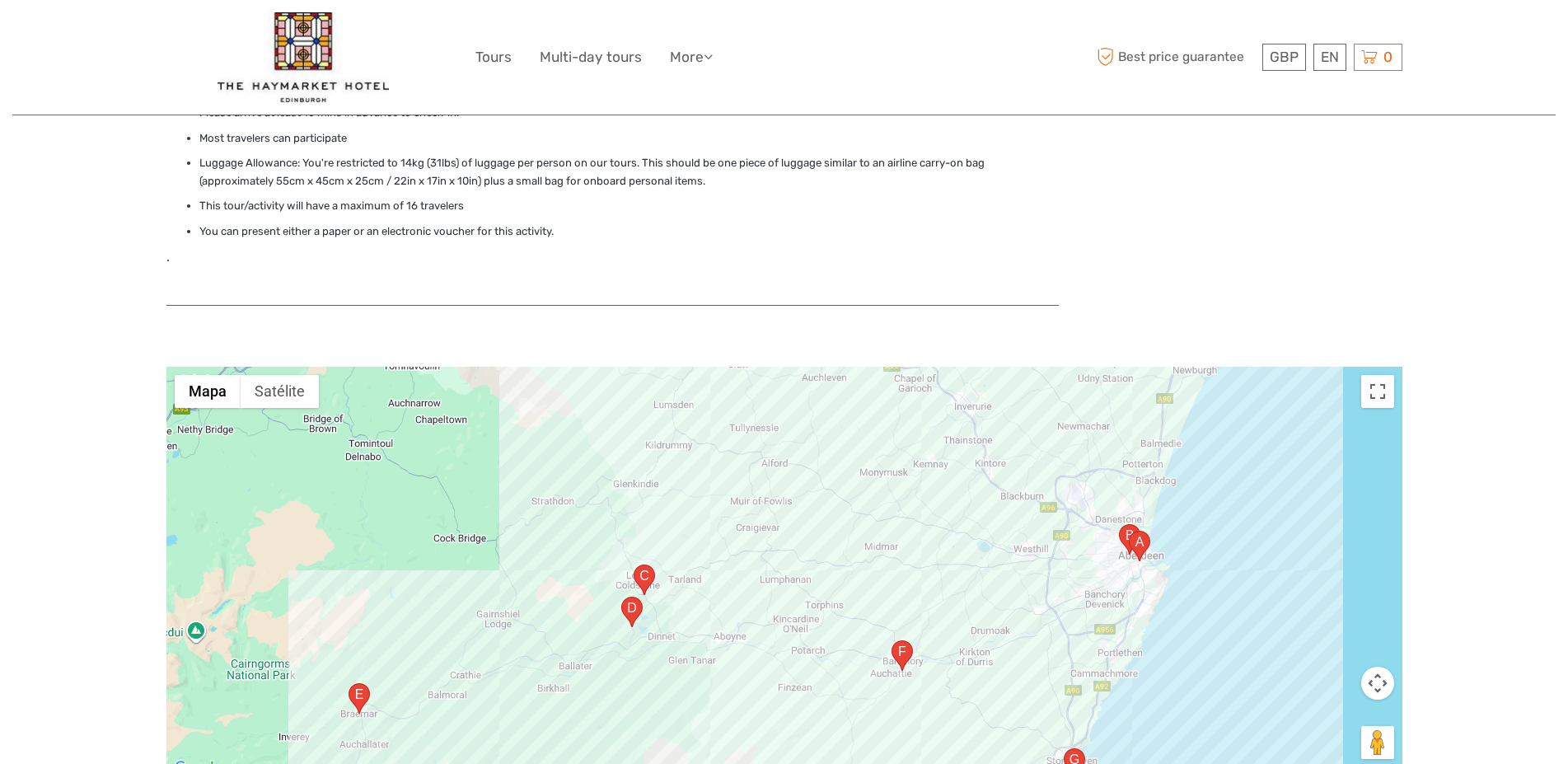
drag, startPoint x: 546, startPoint y: 312, endPoint x: 517, endPoint y: 397, distance: 89.8
click at [517, 397] on div at bounding box center [784, 573] width 1236 height 412
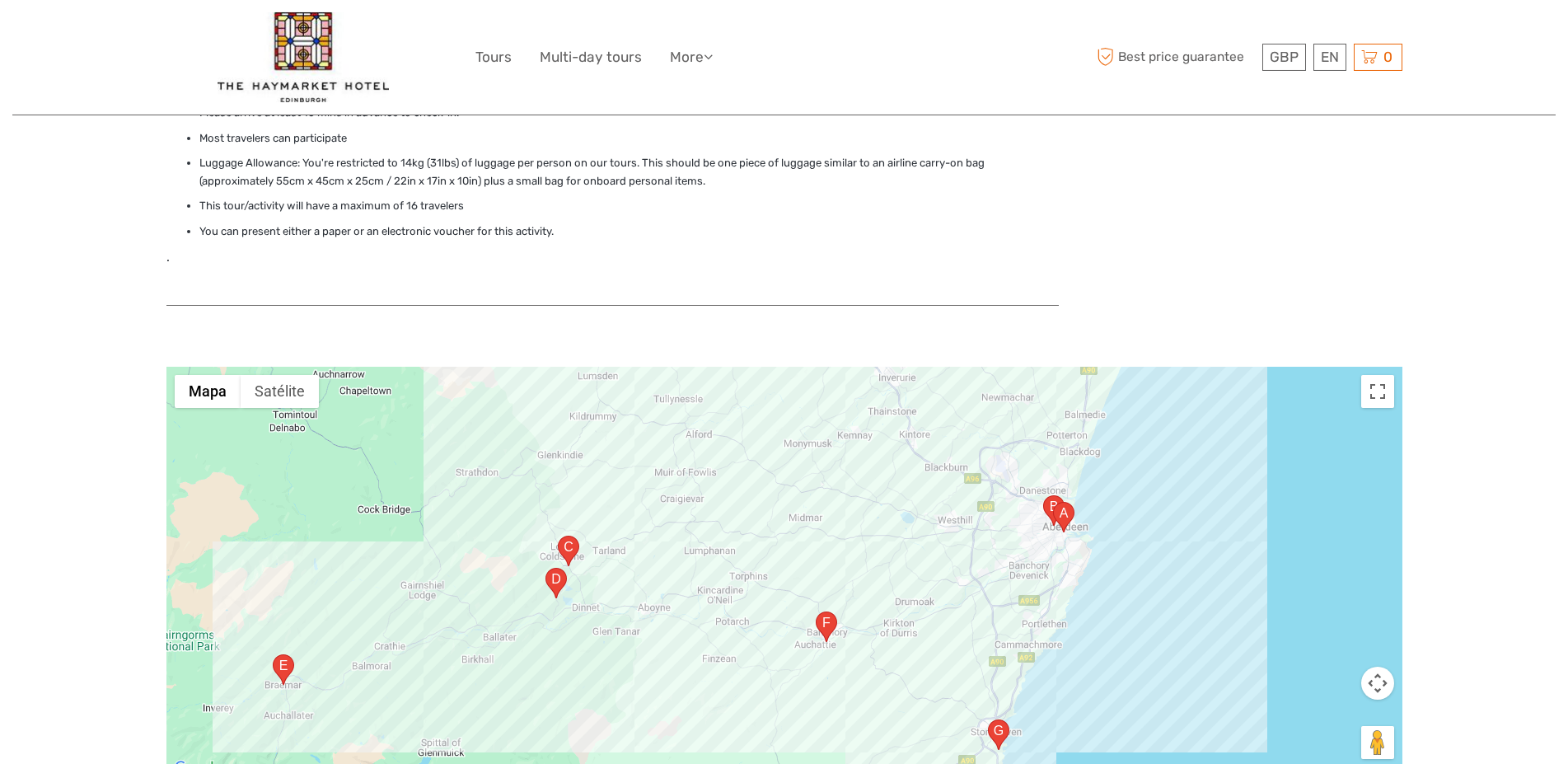
drag, startPoint x: 597, startPoint y: 463, endPoint x: 518, endPoint y: 434, distance: 84.2
click at [518, 434] on div at bounding box center [784, 573] width 1236 height 412
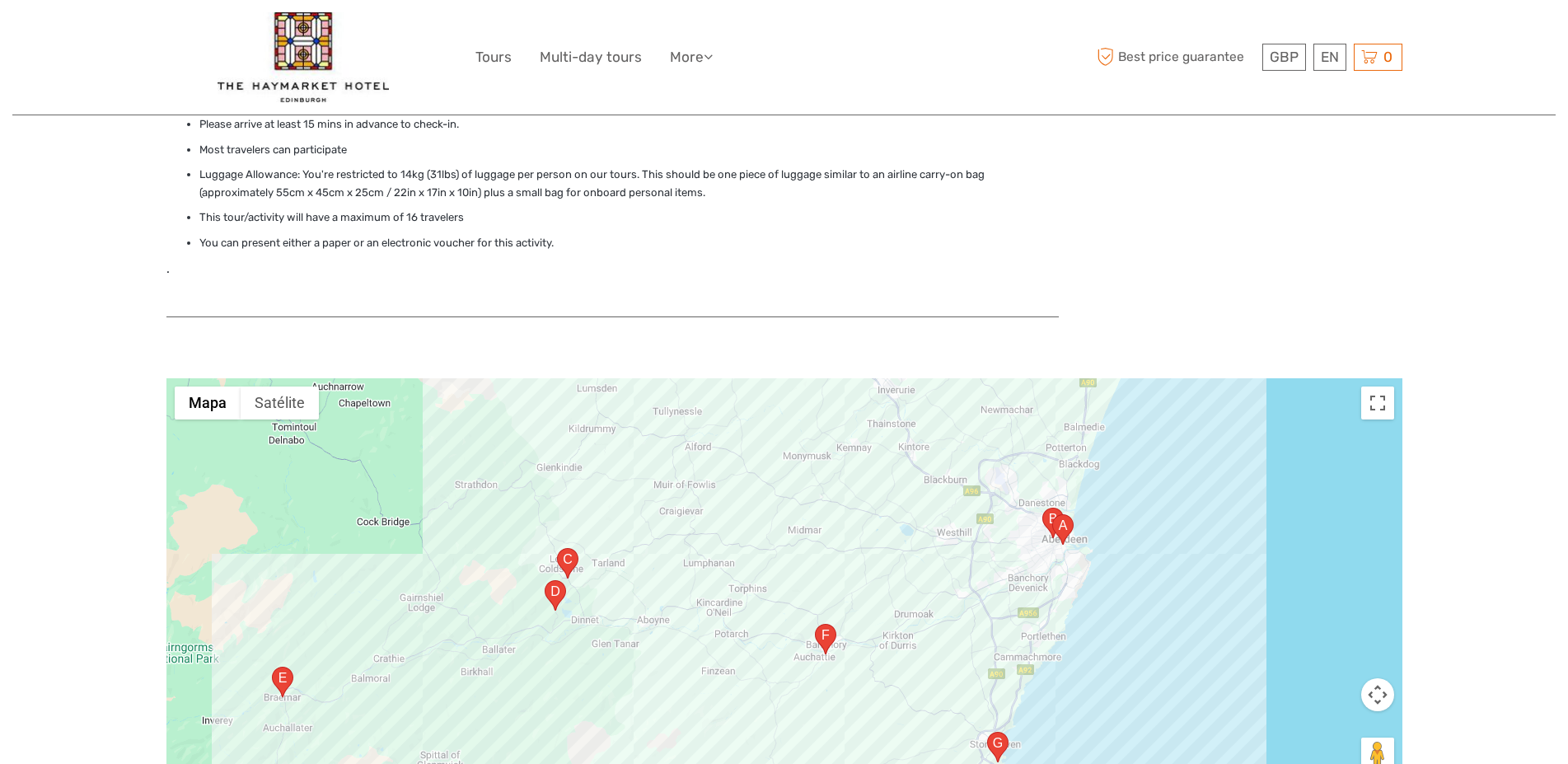
scroll to position [1910, 0]
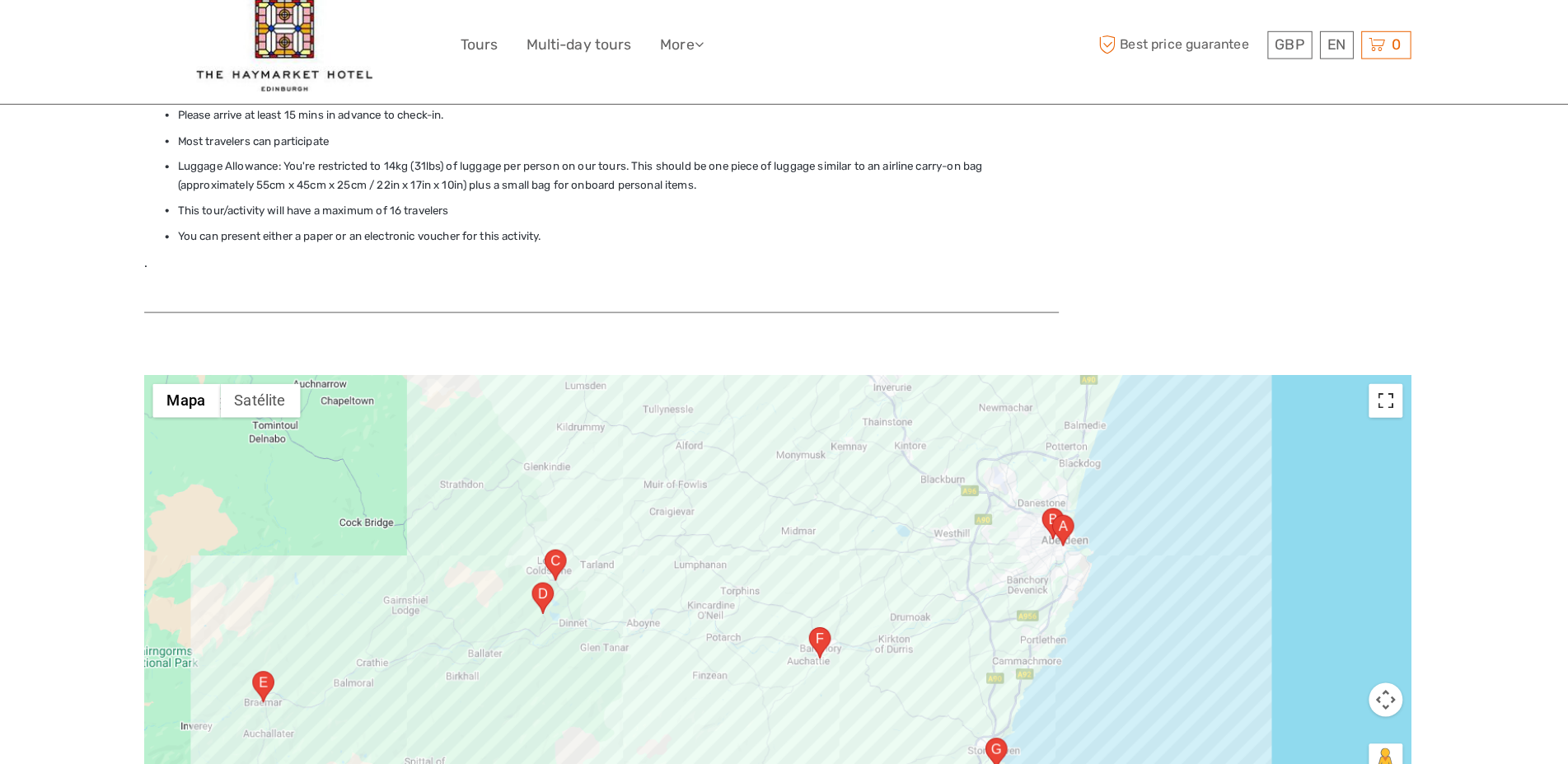
click at [1381, 387] on button "Activar o desactivar la vista de pantalla completa" at bounding box center [1378, 404] width 33 height 33
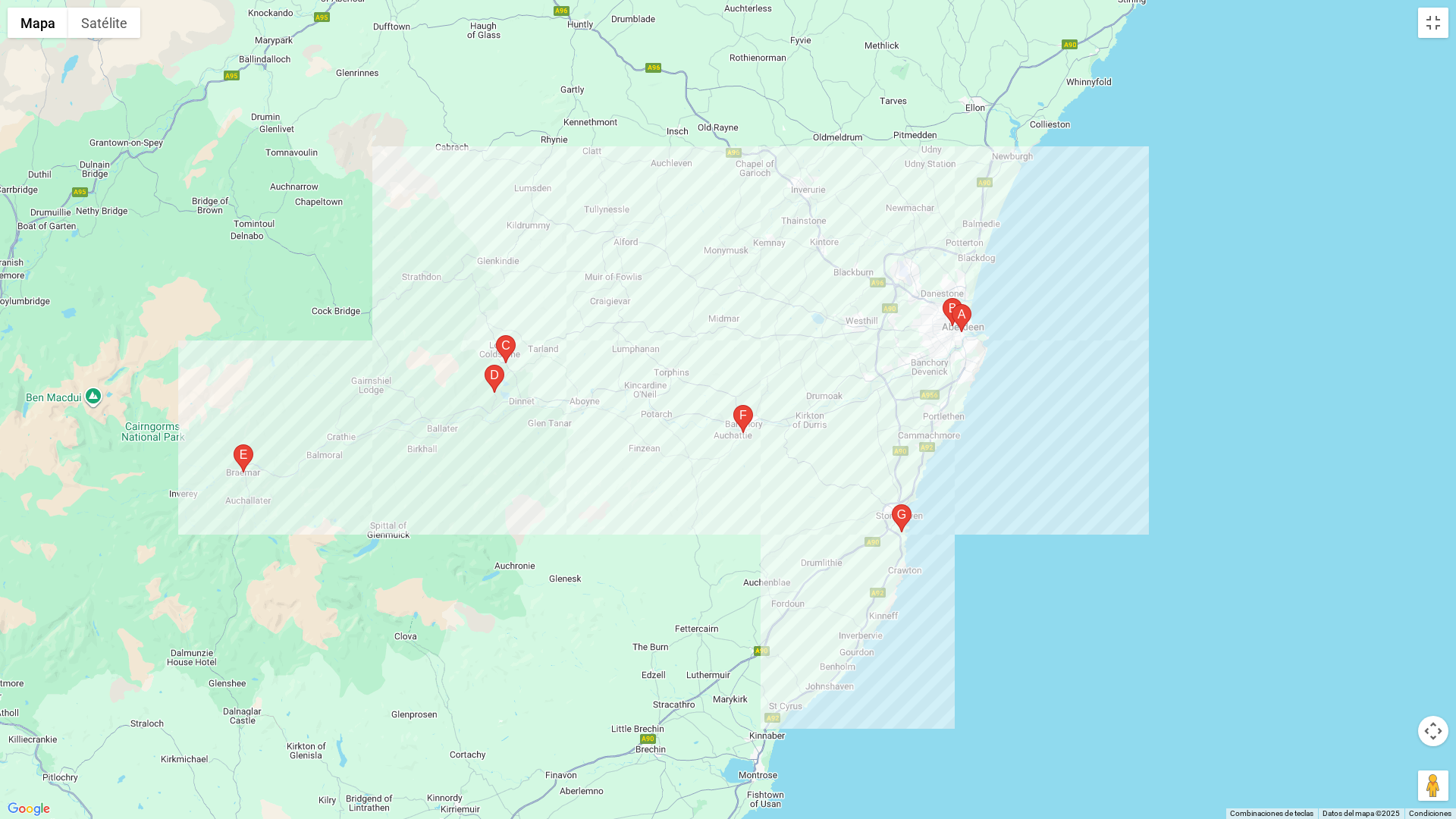
drag, startPoint x: 897, startPoint y: 367, endPoint x: 873, endPoint y: 328, distance: 45.8
click at [873, 328] on div at bounding box center [728, 410] width 1456 height 819
click at [1432, 31] on button "Activar o desactivar la vista de pantalla completa" at bounding box center [1433, 23] width 30 height 30
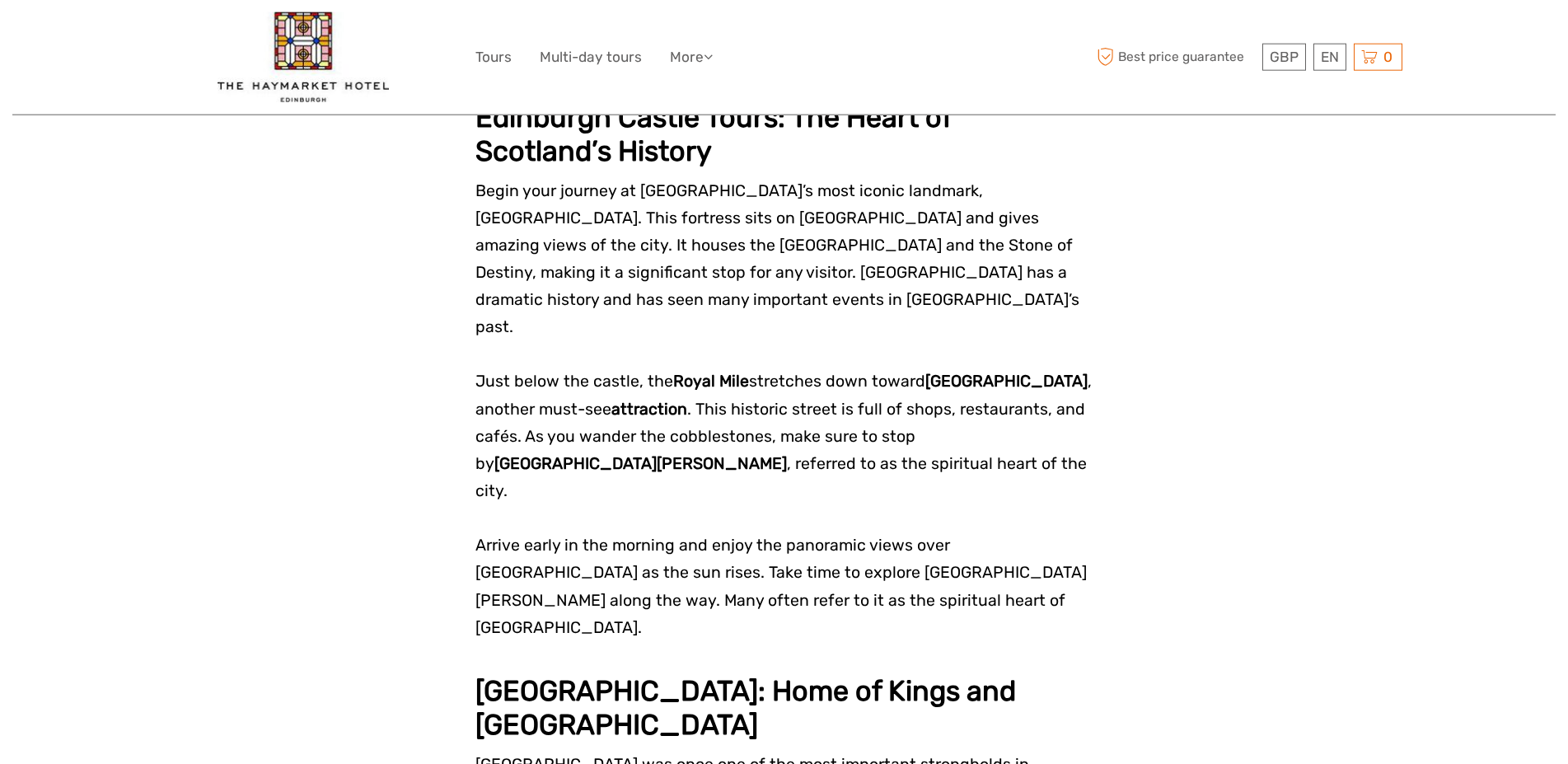
scroll to position [1736, 0]
